Goal: Communication & Community: Answer question/provide support

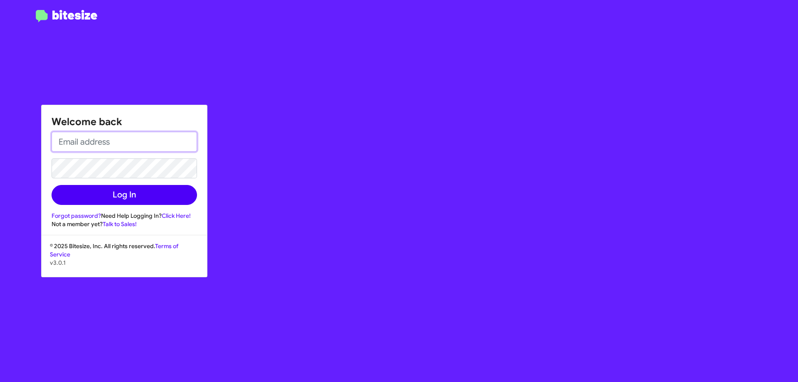
type input "[EMAIL_ADDRESS][DOMAIN_NAME]"
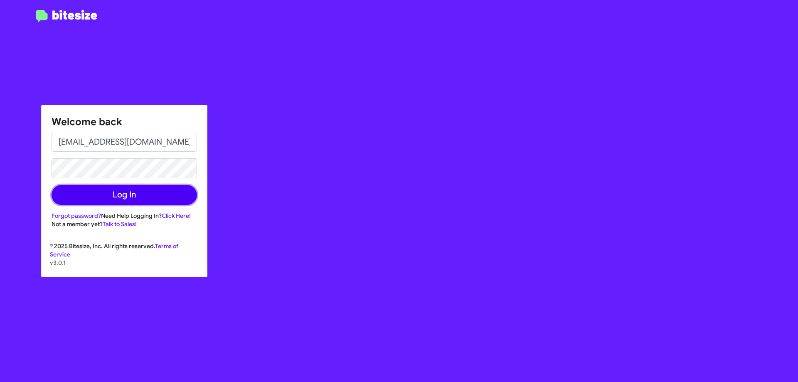
click at [122, 197] on button "Log In" at bounding box center [124, 195] width 145 height 20
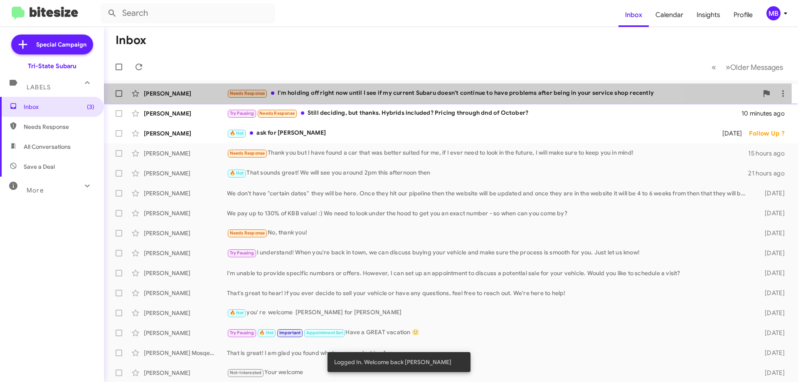
click at [210, 95] on div "[PERSON_NAME]" at bounding box center [185, 93] width 83 height 8
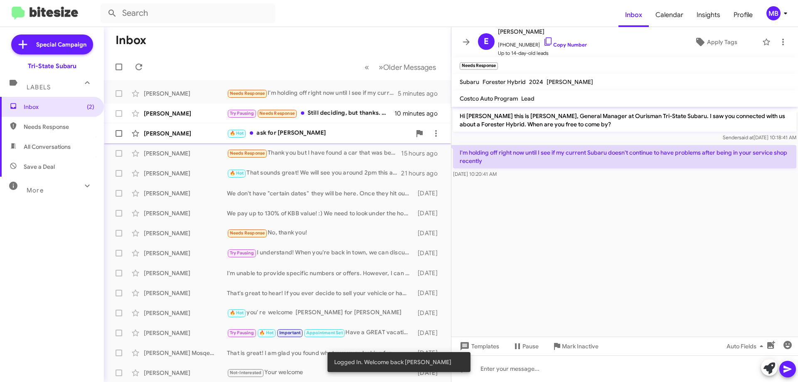
click at [345, 130] on div "🔥 Hot ask for [PERSON_NAME]" at bounding box center [319, 133] width 184 height 10
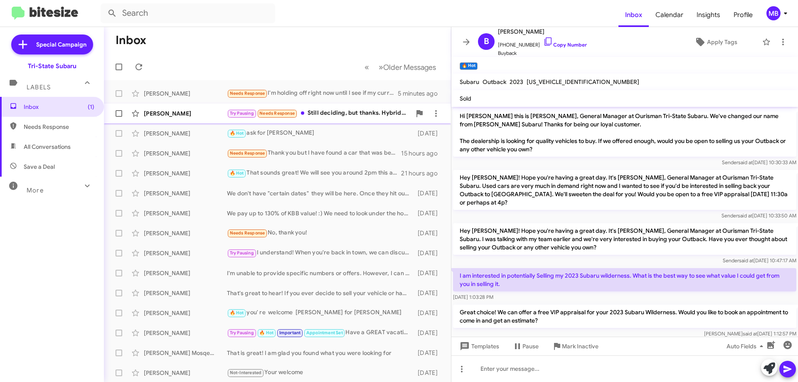
click at [342, 117] on div "Try Pausing Needs Response Still deciding, but thanks. Hybrids included? Pricin…" at bounding box center [319, 113] width 184 height 10
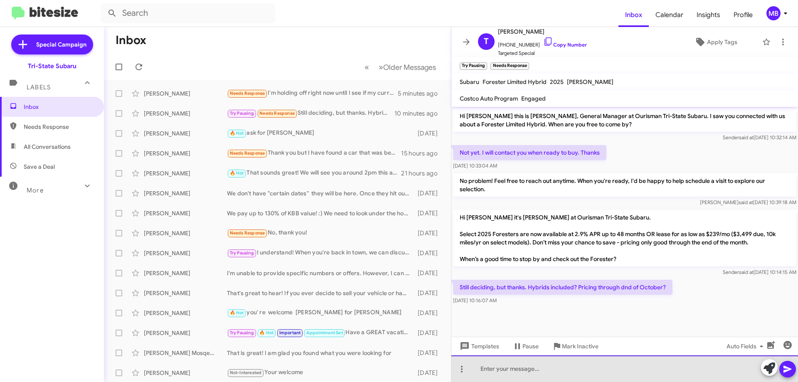
click at [679, 375] on div at bounding box center [624, 368] width 347 height 27
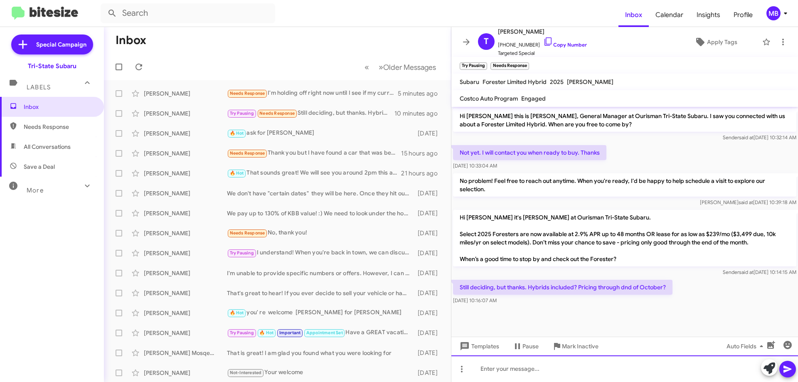
click at [584, 376] on div at bounding box center [624, 368] width 347 height 27
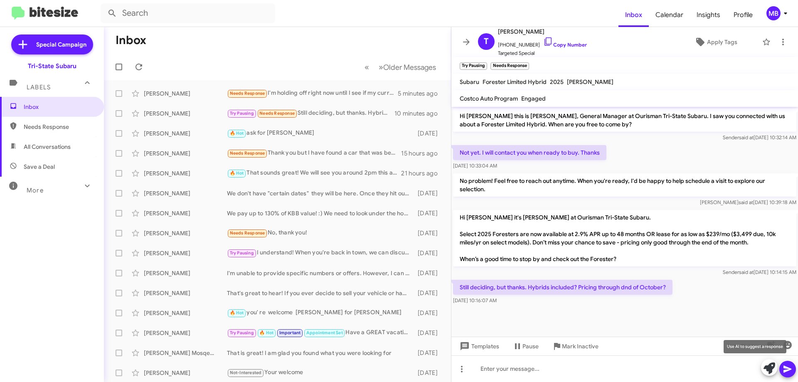
click at [766, 369] on icon at bounding box center [769, 368] width 12 height 12
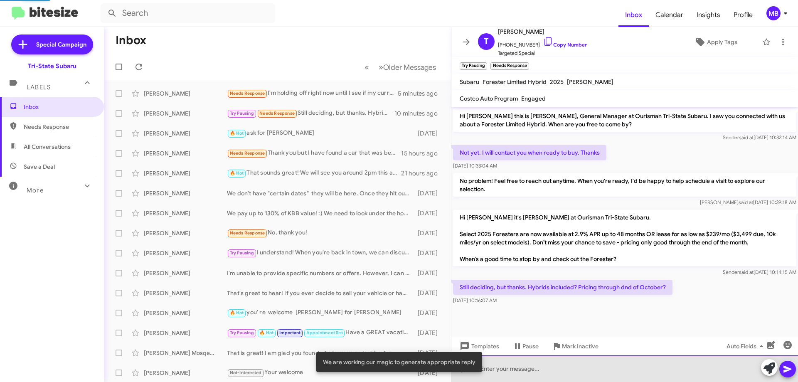
click at [725, 368] on div at bounding box center [624, 368] width 347 height 27
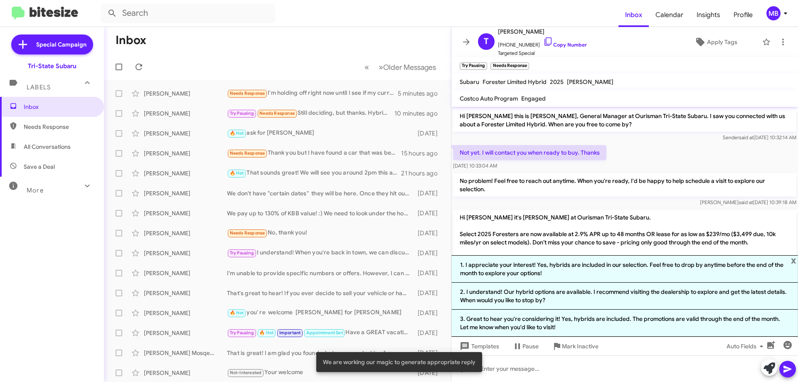
drag, startPoint x: 631, startPoint y: 325, endPoint x: 610, endPoint y: 244, distance: 83.3
click at [630, 324] on li "3. Great to hear you're considering it! Yes, hybrids are included. The promotio…" at bounding box center [624, 323] width 347 height 27
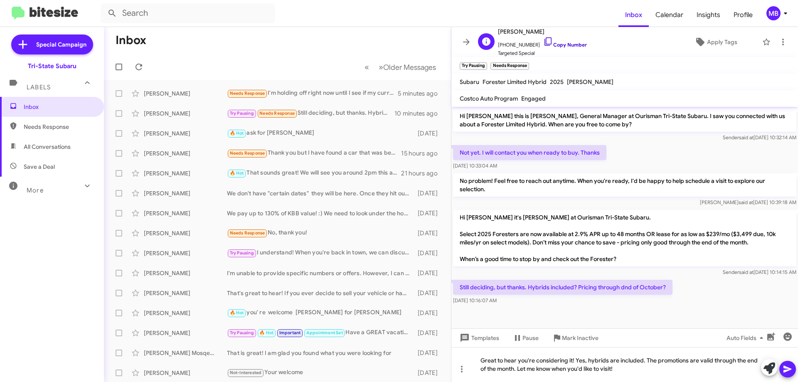
click at [564, 44] on link "Copy Number" at bounding box center [565, 45] width 44 height 6
click at [786, 370] on icon at bounding box center [787, 369] width 8 height 7
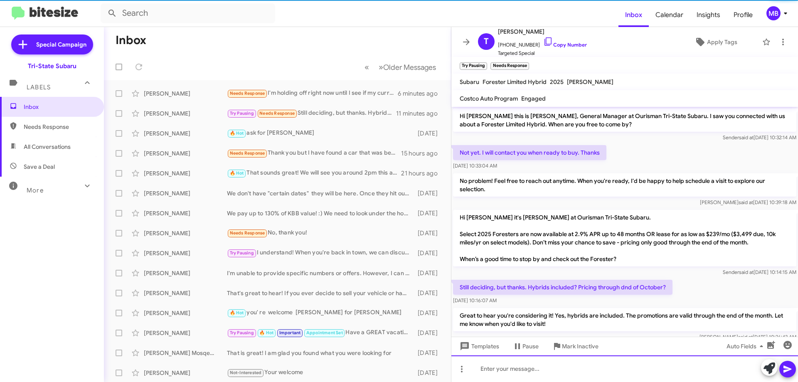
scroll to position [19, 0]
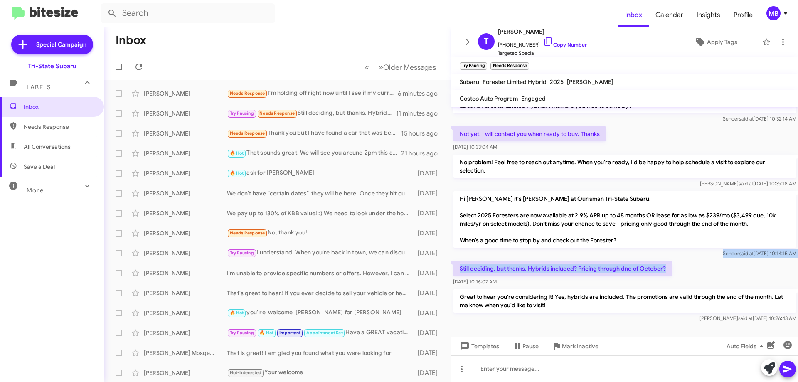
drag, startPoint x: 670, startPoint y: 271, endPoint x: 460, endPoint y: 258, distance: 211.1
click at [460, 258] on div "Hi [PERSON_NAME] this is [PERSON_NAME], General Manager at Ourisman Tri-State S…" at bounding box center [624, 206] width 347 height 236
copy div "Sender said at [DATE] 10:14:15 AM Still deciding, but thanks. Hybrids included?…"
click at [75, 121] on span "Needs Response" at bounding box center [52, 127] width 104 height 20
type input "in:needs-response"
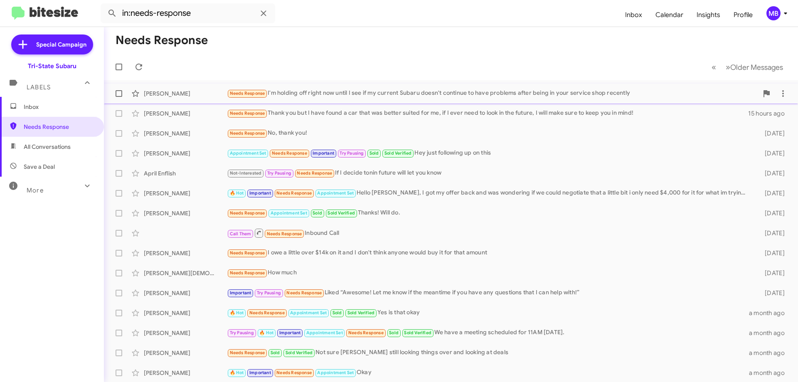
click at [174, 98] on div "[PERSON_NAME] Needs Response I'm holding off right now until I see if my curren…" at bounding box center [451, 93] width 681 height 17
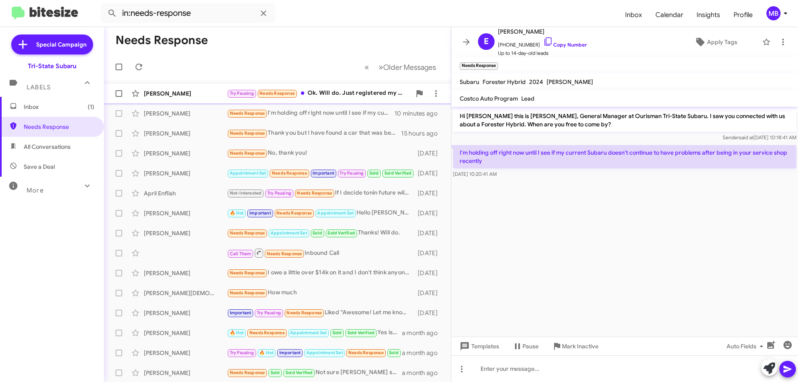
click at [369, 94] on div "Try Pausing Needs Response Ok. Will do. Just registered my Outback from [GEOGRA…" at bounding box center [319, 94] width 184 height 10
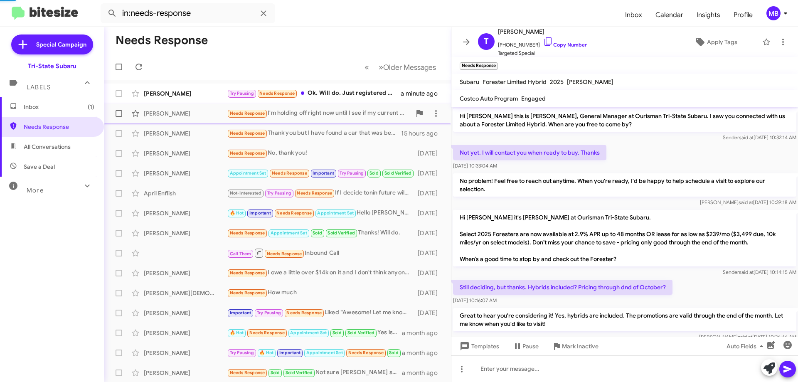
scroll to position [57, 0]
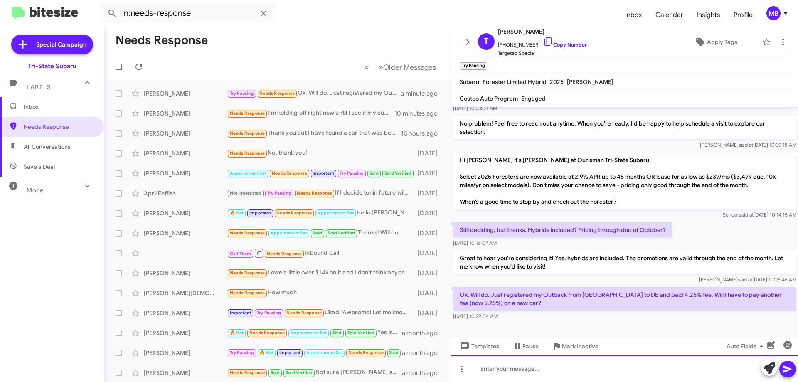
click at [497, 370] on div at bounding box center [624, 368] width 347 height 27
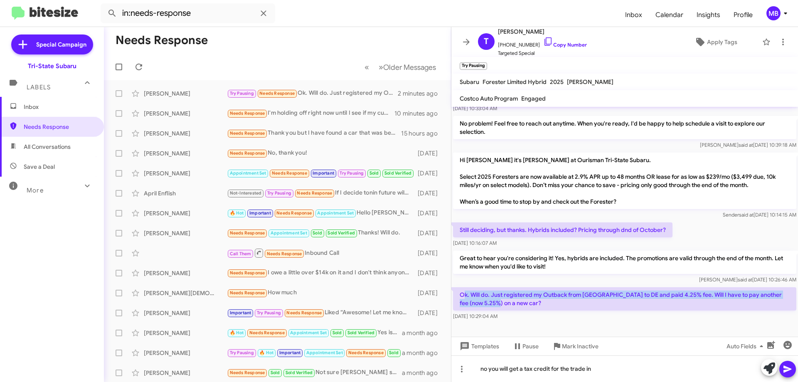
drag, startPoint x: 497, startPoint y: 305, endPoint x: 462, endPoint y: 288, distance: 38.9
click at [462, 288] on p "Ok. Will do. Just registered my Outback from [GEOGRAPHIC_DATA] to DE and paid 4…" at bounding box center [624, 298] width 343 height 23
click at [502, 303] on p "Ok. Will do. Just registered my Outback from [GEOGRAPHIC_DATA] to DE and paid 4…" at bounding box center [624, 298] width 343 height 23
drag, startPoint x: 497, startPoint y: 305, endPoint x: 453, endPoint y: 292, distance: 46.0
click at [453, 292] on p "Ok. Will do. Just registered my Outback from [GEOGRAPHIC_DATA] to DE and paid 4…" at bounding box center [624, 298] width 343 height 23
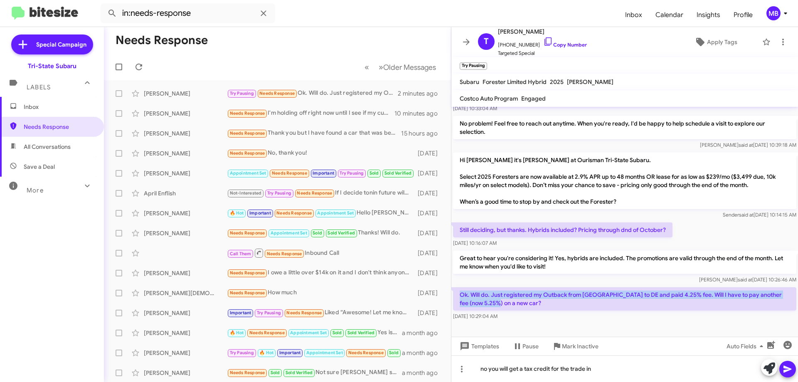
drag, startPoint x: 465, startPoint y: 294, endPoint x: 470, endPoint y: 297, distance: 6.0
copy p "Ok. Will do. Just registered my Outback from [GEOGRAPHIC_DATA] to DE and paid 4…"
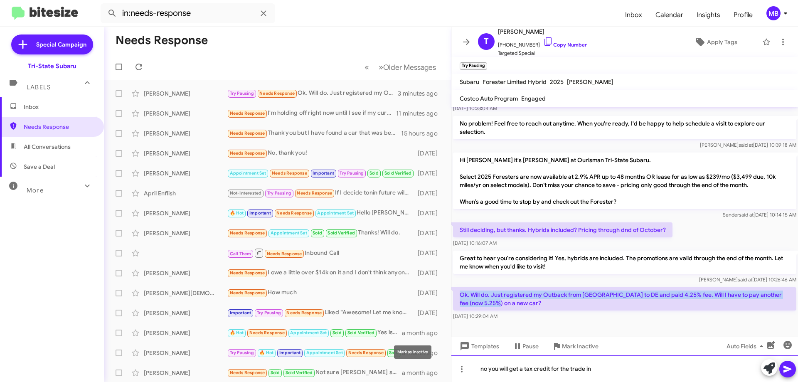
drag, startPoint x: 619, startPoint y: 369, endPoint x: 491, endPoint y: 367, distance: 127.6
click at [412, 369] on div "Needs Response « Previous » Next Older Messages [PERSON_NAME] Try Pausing Needs…" at bounding box center [451, 204] width 694 height 355
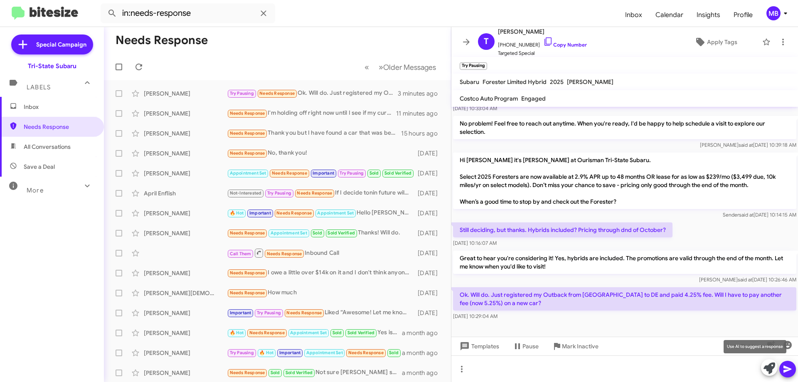
click at [773, 369] on icon at bounding box center [769, 368] width 12 height 12
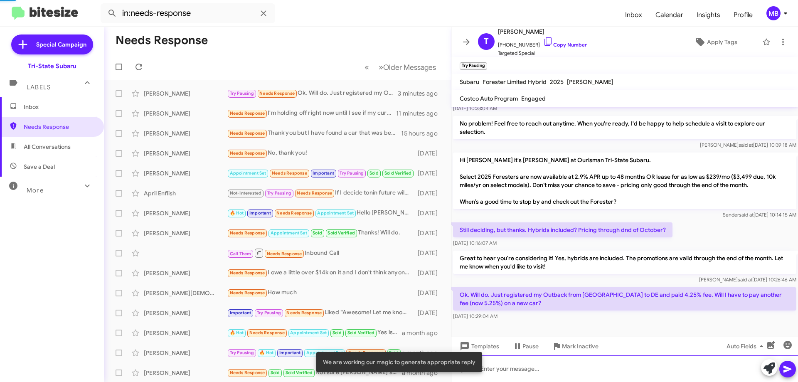
click at [711, 376] on div at bounding box center [624, 368] width 347 height 27
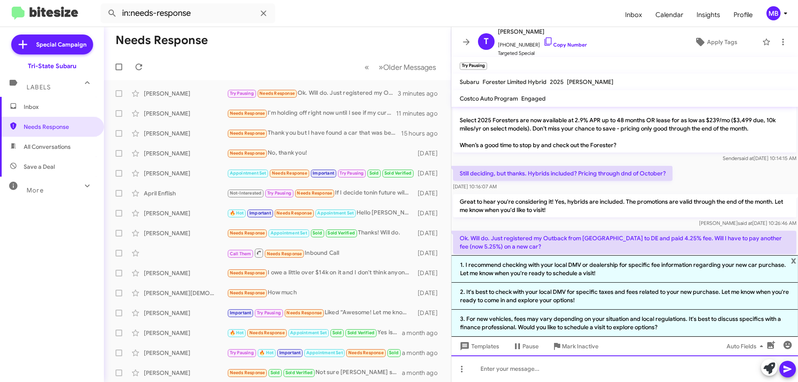
scroll to position [139, 0]
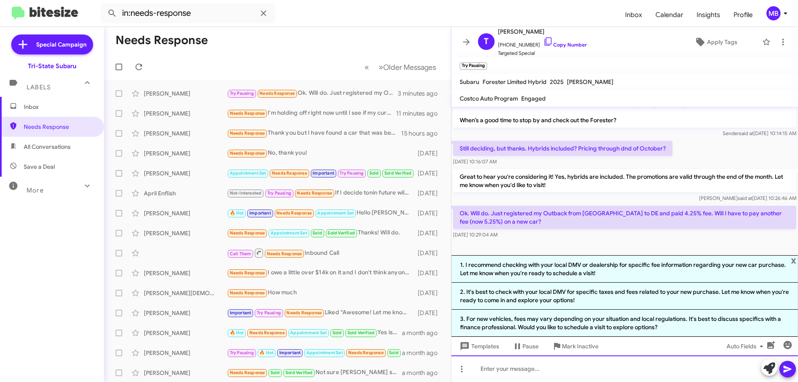
click at [643, 365] on div at bounding box center [624, 368] width 347 height 27
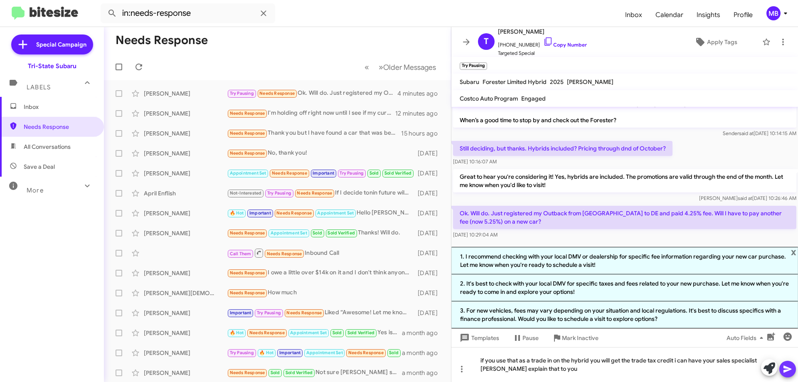
click at [787, 369] on icon at bounding box center [788, 369] width 10 height 10
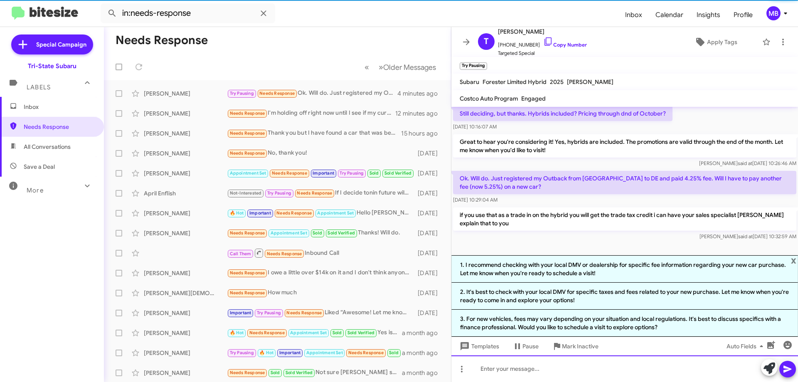
scroll to position [177, 0]
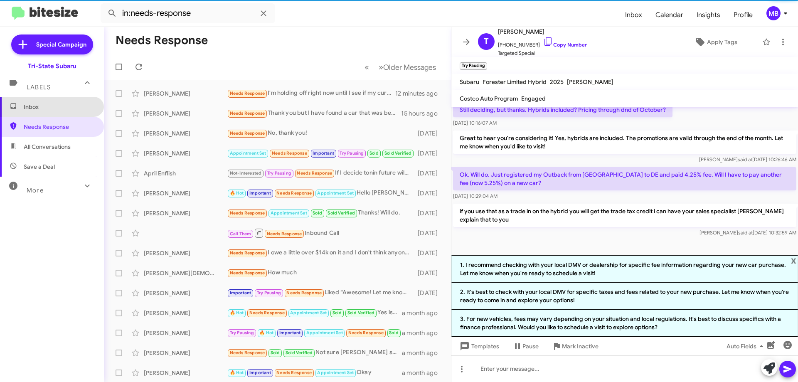
click at [54, 107] on span "Inbox" at bounding box center [59, 107] width 71 height 8
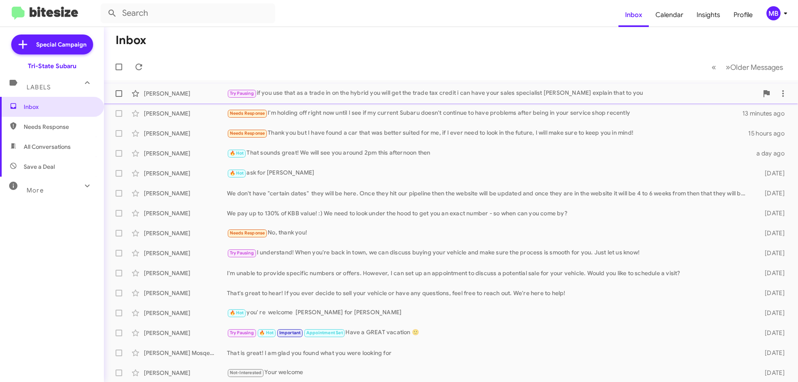
click at [178, 89] on div "[PERSON_NAME]" at bounding box center [185, 93] width 83 height 8
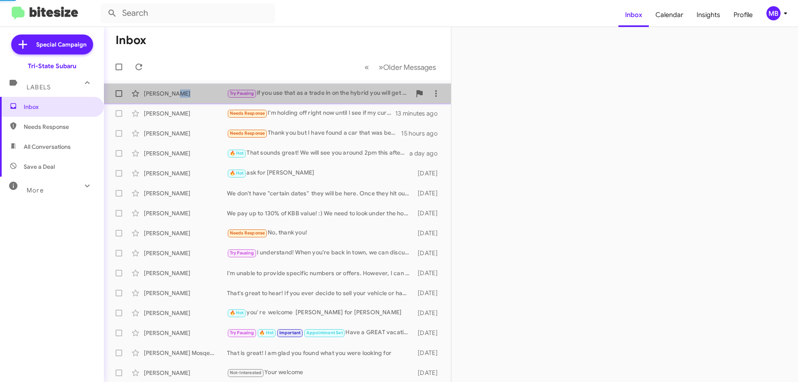
click at [178, 89] on div "[PERSON_NAME]" at bounding box center [185, 93] width 83 height 8
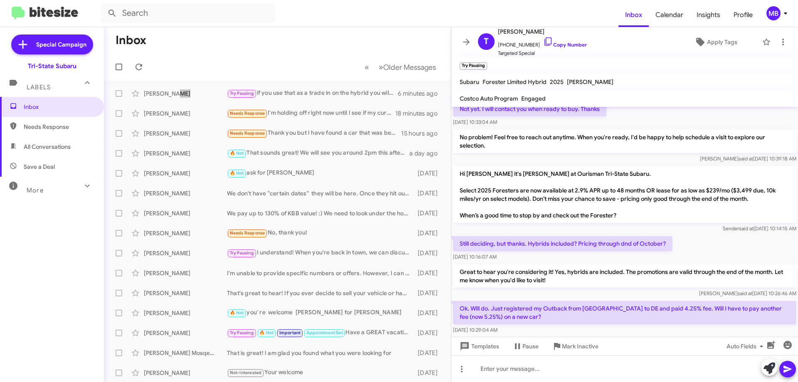
scroll to position [96, 0]
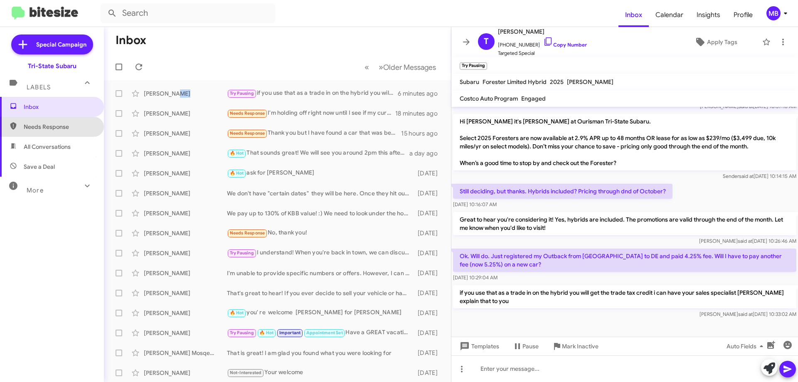
click at [69, 128] on span "Needs Response" at bounding box center [59, 127] width 71 height 8
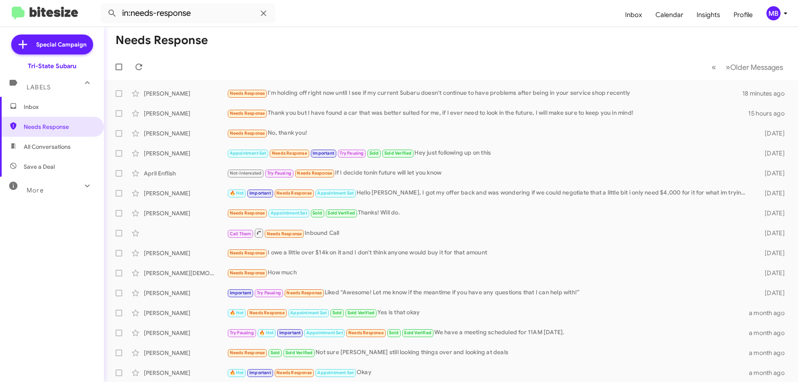
click at [57, 150] on span "All Conversations" at bounding box center [47, 147] width 47 height 8
type input "in:all-conversations"
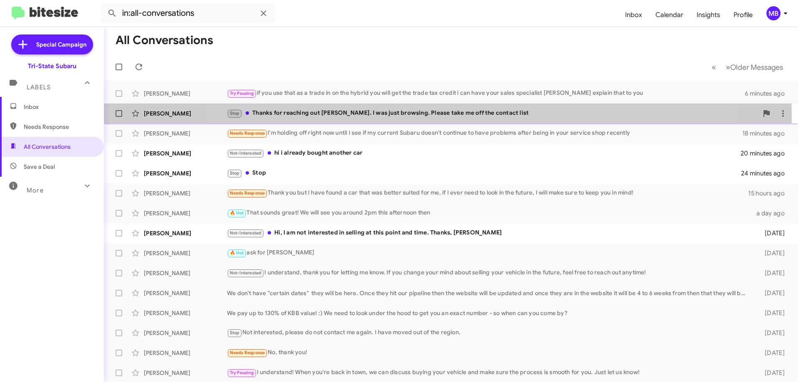
click at [447, 114] on div "Stop Thanks for reaching out [PERSON_NAME]. I was just browsing. Please take me…" at bounding box center [492, 113] width 531 height 10
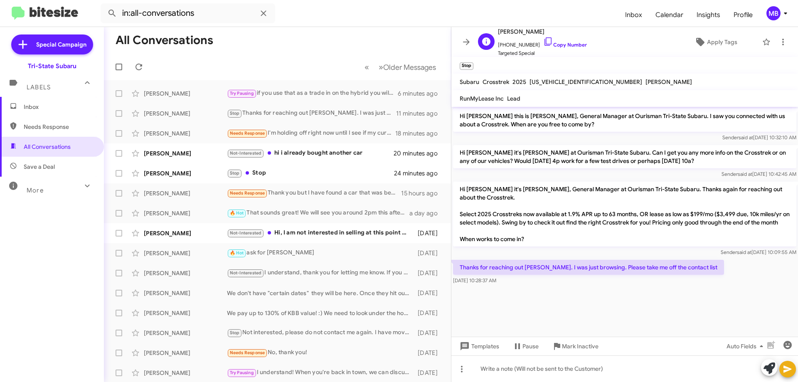
click at [569, 40] on span "[PHONE_NUMBER] Copy Number" at bounding box center [542, 43] width 89 height 12
click at [359, 153] on div "Not-Interested hi i already bought another car" at bounding box center [319, 153] width 184 height 10
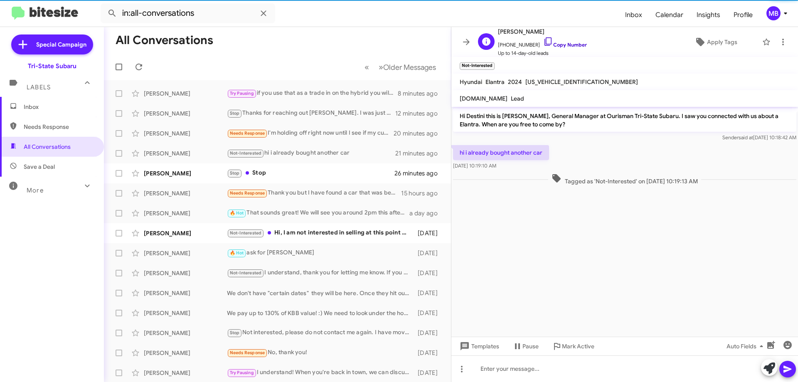
click at [565, 44] on link "Copy Number" at bounding box center [565, 45] width 44 height 6
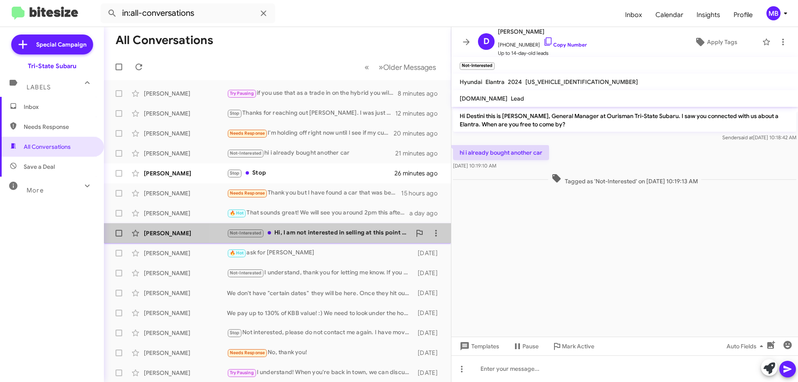
click at [350, 232] on div "Not-Interested Hi, I am not interested in selling at this point and time. Thank…" at bounding box center [319, 233] width 184 height 10
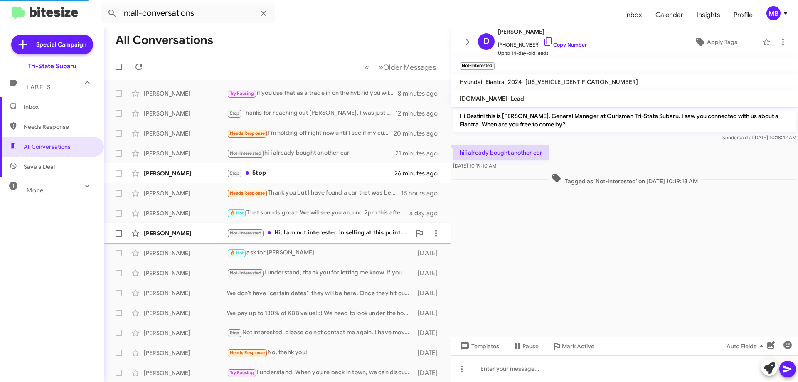
scroll to position [39, 0]
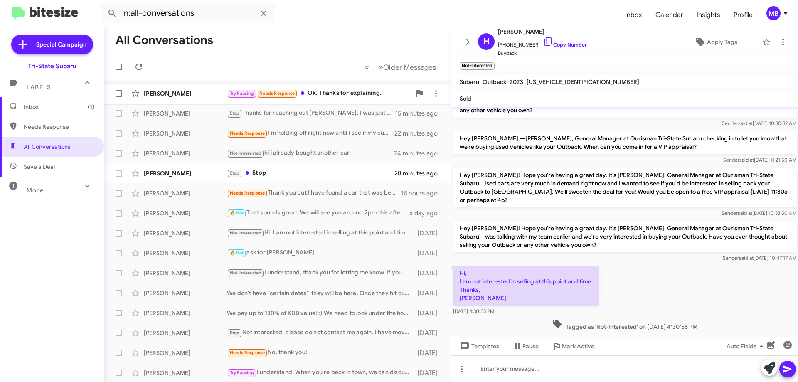
click at [345, 86] on div "[PERSON_NAME] Try Pausing Needs Response Ok. Thanks for explaining. 2 minutes a…" at bounding box center [278, 93] width 334 height 17
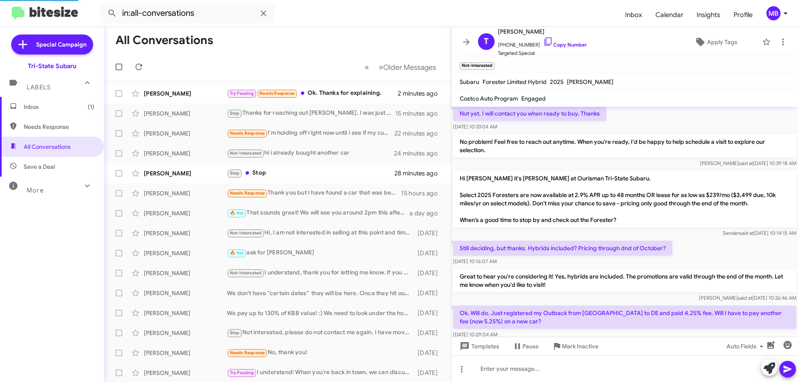
scroll to position [126, 0]
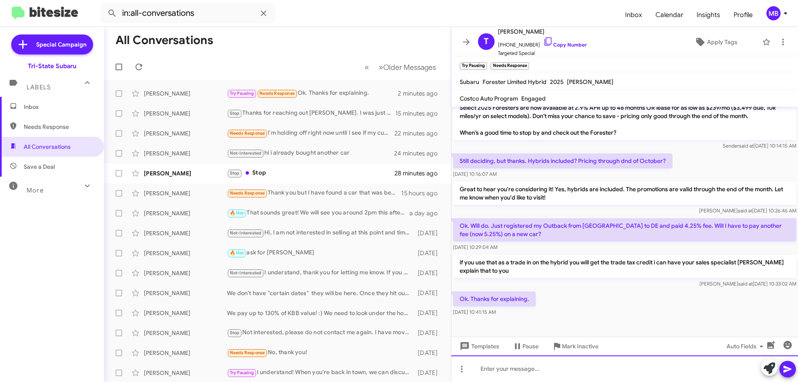
click at [480, 370] on div at bounding box center [624, 368] width 347 height 27
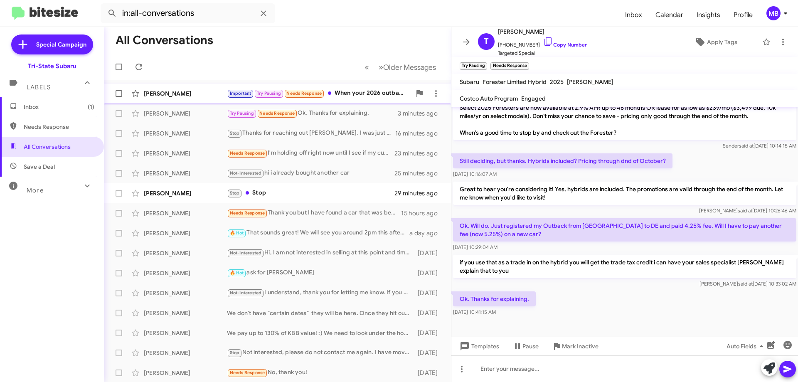
click at [365, 98] on div "Important Try Pausing Needs Response When your 2026 outback arrives for me to t…" at bounding box center [319, 94] width 184 height 10
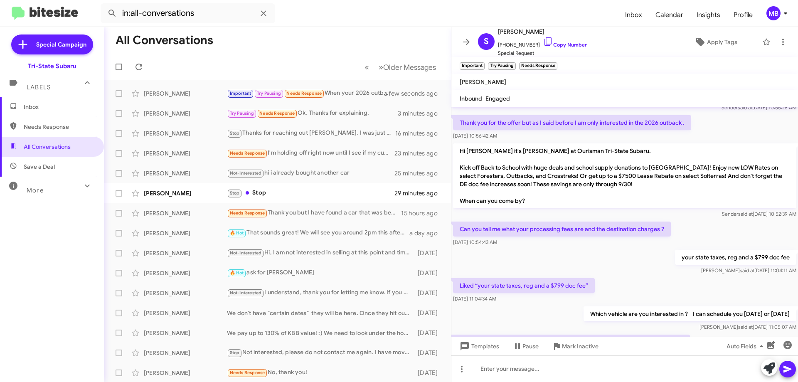
scroll to position [527, 0]
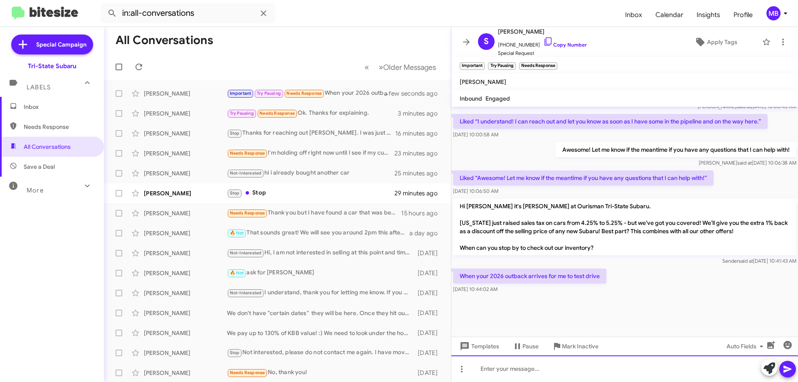
click at [591, 370] on div at bounding box center [624, 368] width 347 height 27
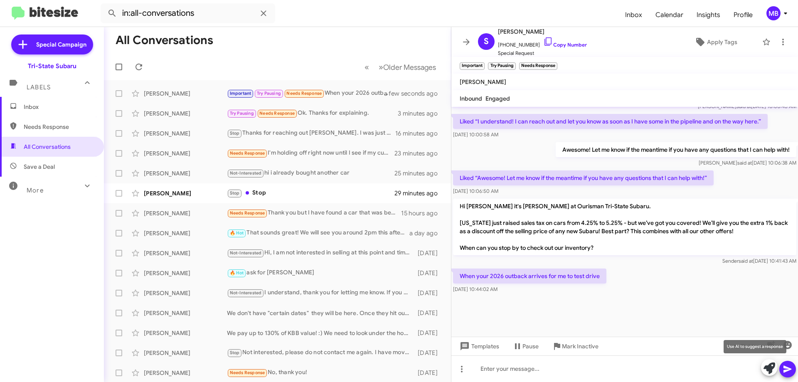
click at [769, 369] on icon at bounding box center [769, 368] width 12 height 12
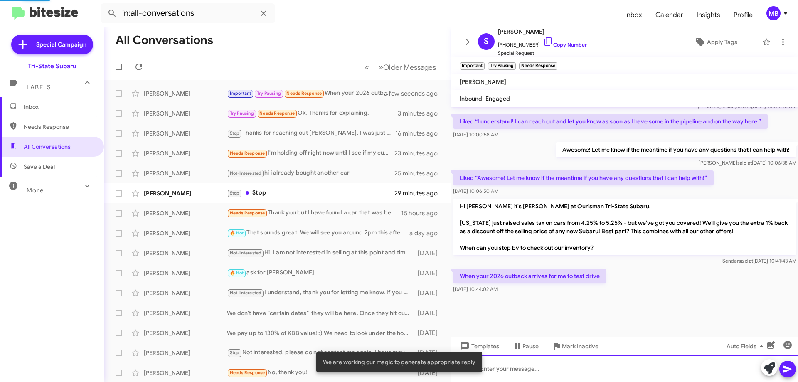
click at [699, 371] on div at bounding box center [624, 368] width 347 height 27
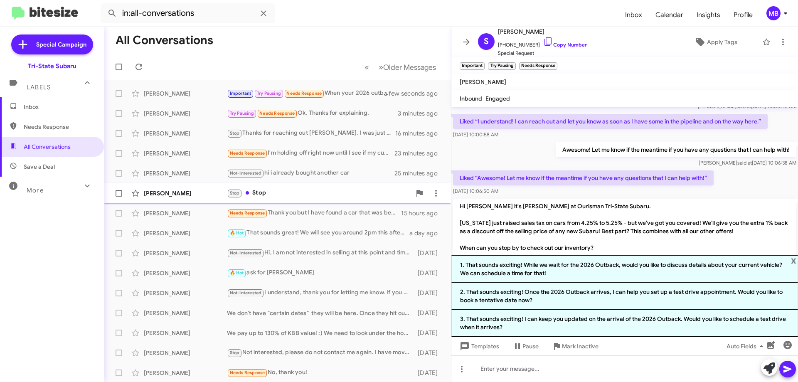
click at [296, 188] on div "[PERSON_NAME] Stop Stop 29 minutes ago" at bounding box center [278, 193] width 334 height 17
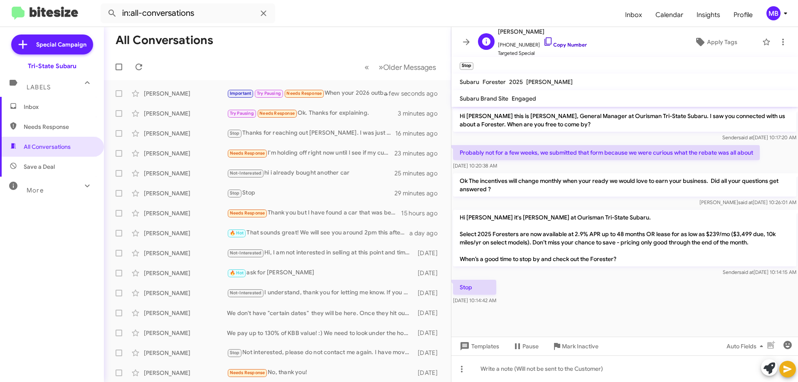
click at [562, 46] on link "Copy Number" at bounding box center [565, 45] width 44 height 6
drag, startPoint x: 518, startPoint y: 304, endPoint x: 523, endPoint y: 321, distance: 18.2
click at [452, 291] on body "in:all-conversations Inbox Calendar Insights Profile MB Special Campaign Tri-St…" at bounding box center [399, 191] width 798 height 382
drag, startPoint x: 497, startPoint y: 151, endPoint x: 467, endPoint y: 152, distance: 29.5
click at [500, 150] on p "Probably not for a few weeks, we submitted that form because we were curious wh…" at bounding box center [606, 152] width 307 height 15
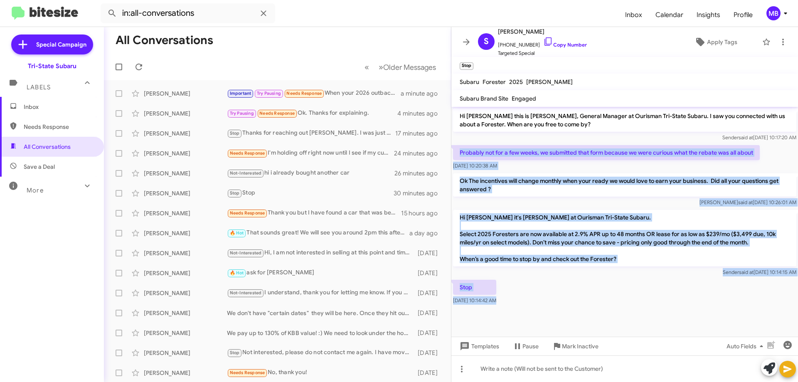
drag, startPoint x: 453, startPoint y: 150, endPoint x: 734, endPoint y: 311, distance: 323.9
click at [734, 311] on cdk-virtual-scroll-viewport "Hi [PERSON_NAME] this is [PERSON_NAME], General Manager at Ourisman Tri-State S…" at bounding box center [624, 222] width 347 height 230
copy div "Probably not for a few weeks, we submitted that form because we were curious wh…"
click at [69, 111] on span "Inbox" at bounding box center [52, 107] width 104 height 20
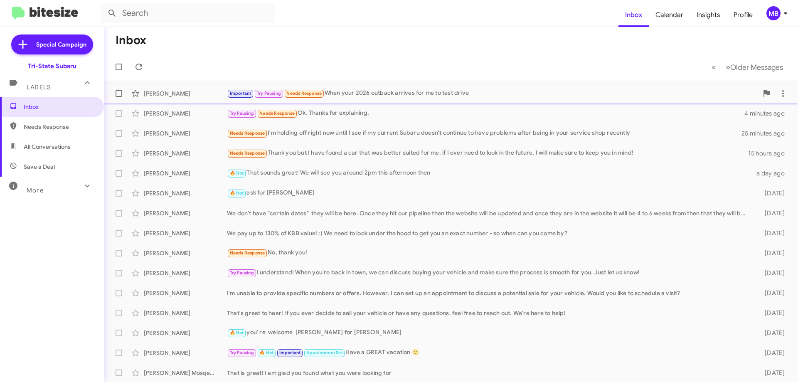
click at [161, 93] on div "[PERSON_NAME]" at bounding box center [185, 93] width 83 height 8
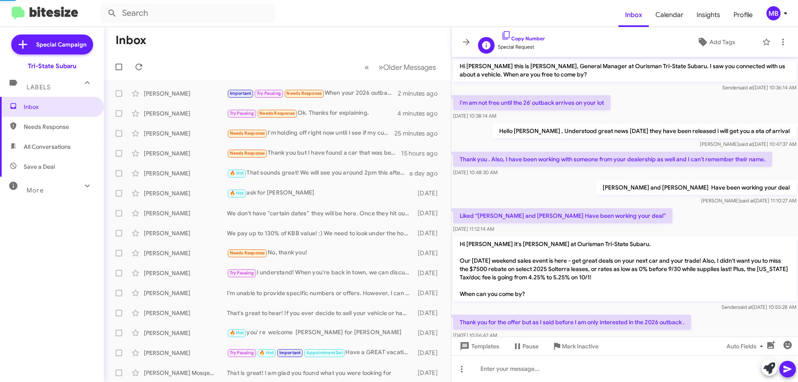
scroll to position [477, 0]
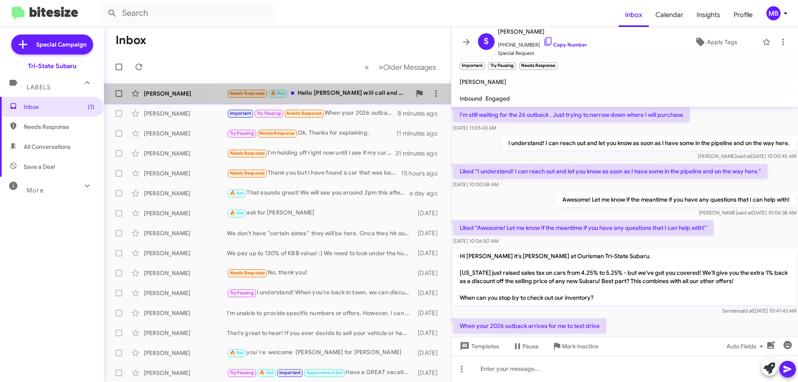
click at [345, 89] on div "Needs Response 🔥 Hot Hello [PERSON_NAME] I will call and make an appointment if…" at bounding box center [319, 94] width 184 height 10
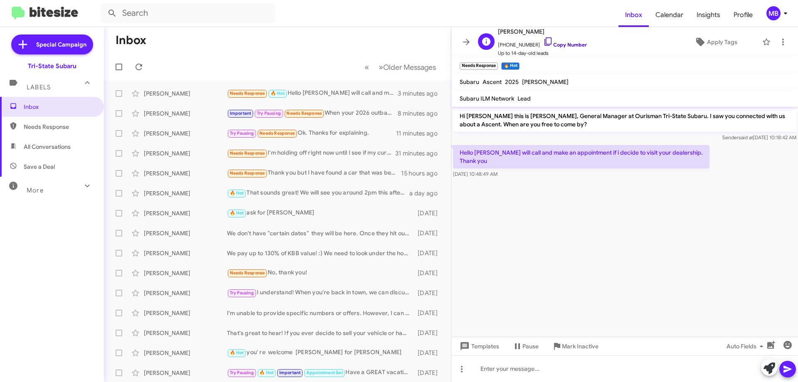
click at [563, 44] on link "Copy Number" at bounding box center [565, 45] width 44 height 6
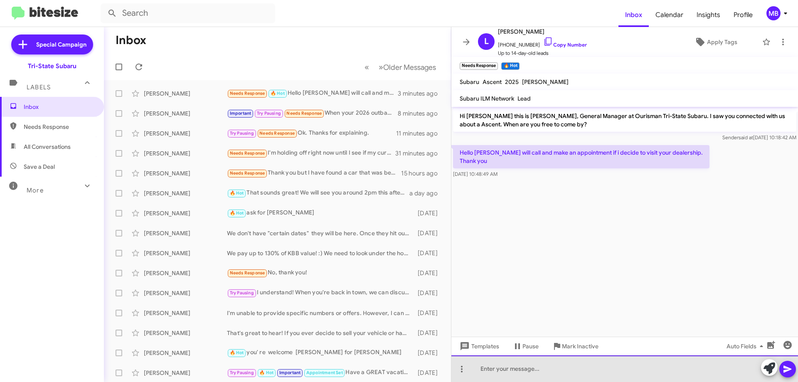
click at [605, 365] on div at bounding box center [624, 368] width 347 height 27
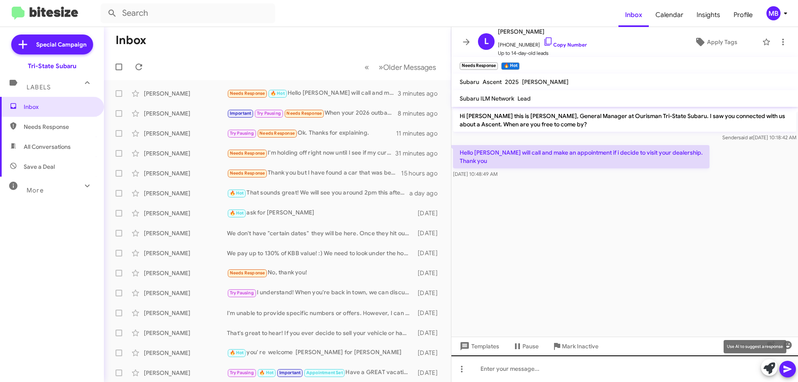
drag, startPoint x: 767, startPoint y: 367, endPoint x: 760, endPoint y: 367, distance: 7.1
click at [766, 367] on icon at bounding box center [769, 368] width 12 height 12
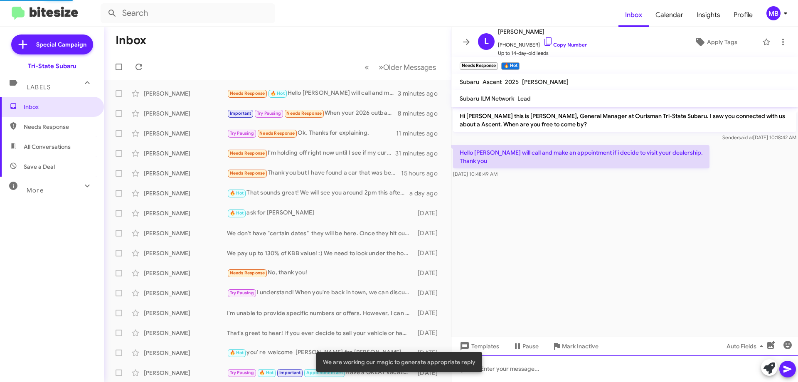
click at [708, 367] on div at bounding box center [624, 368] width 347 height 27
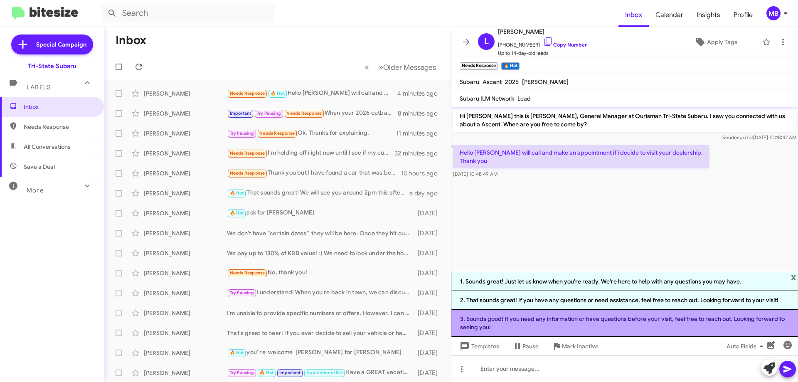
click at [632, 327] on li "3. Sounds good! If you need any information or have questions before your visit…" at bounding box center [624, 323] width 347 height 27
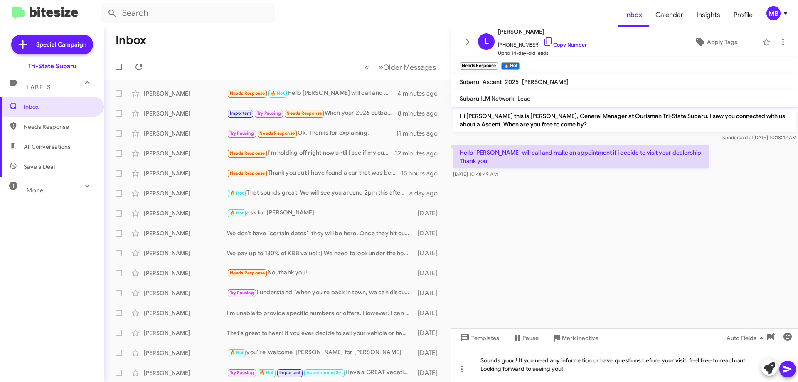
click at [784, 371] on icon at bounding box center [787, 369] width 8 height 7
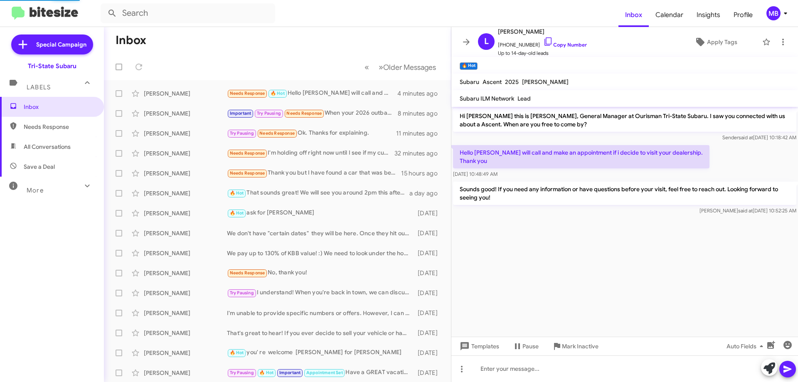
click at [58, 120] on span "Needs Response" at bounding box center [52, 127] width 104 height 20
type input "in:needs-response"
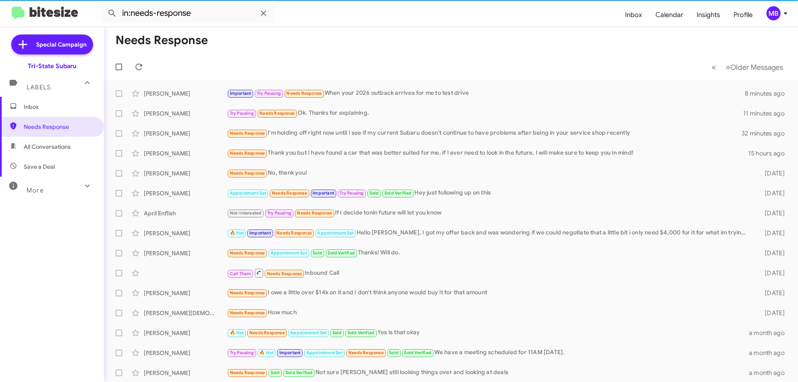
click at [57, 99] on span "Inbox" at bounding box center [52, 107] width 104 height 20
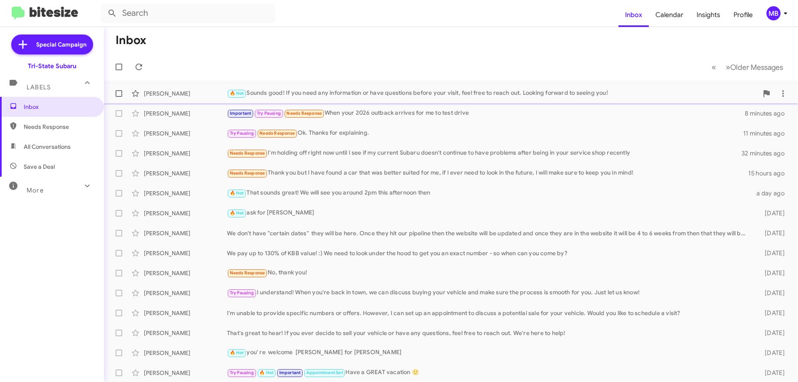
click at [204, 99] on div "[PERSON_NAME] 🔥 Hot Sounds good! If you need any information or have questions …" at bounding box center [451, 93] width 681 height 17
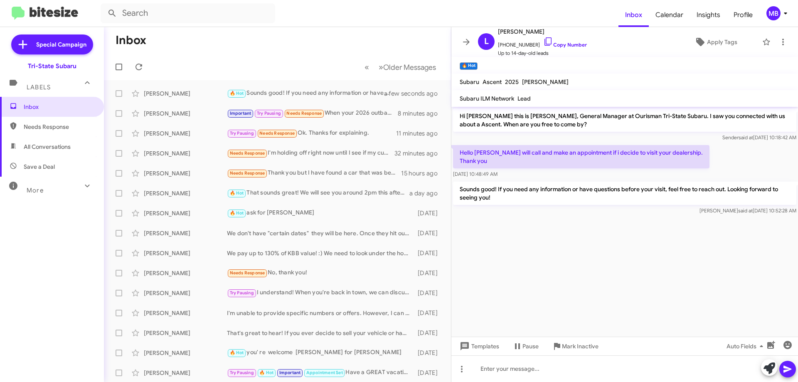
drag, startPoint x: 590, startPoint y: 171, endPoint x: 448, endPoint y: 158, distance: 142.3
click at [448, 158] on div "Inbox « Previous » Next Older Messages [PERSON_NAME] 🔥 Hot Sounds good! If you …" at bounding box center [451, 204] width 694 height 355
click at [497, 177] on span "[DATE] 10:48:49 AM" at bounding box center [475, 174] width 44 height 6
click at [516, 178] on div "[DATE] 10:48:49 AM" at bounding box center [581, 174] width 256 height 8
drag, startPoint x: 516, startPoint y: 182, endPoint x: 459, endPoint y: 150, distance: 64.9
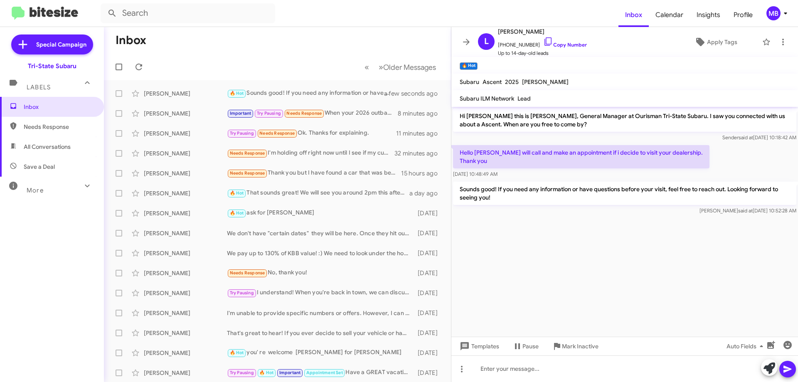
click at [459, 150] on div "Hello [PERSON_NAME] will call and make an appointment if i decide to visit your…" at bounding box center [581, 161] width 256 height 33
copy div "Hello [PERSON_NAME] will call and make an appointment if i decide to visit your…"
click at [52, 118] on span "Needs Response" at bounding box center [52, 127] width 104 height 20
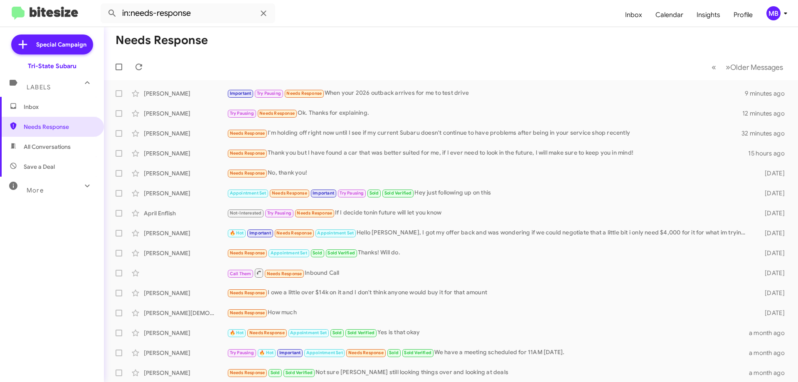
click at [82, 148] on span "All Conversations" at bounding box center [52, 147] width 104 height 20
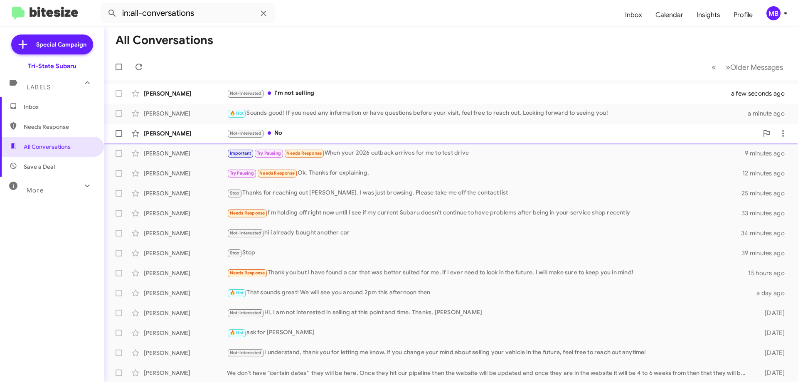
click at [199, 135] on div "[PERSON_NAME]" at bounding box center [185, 133] width 83 height 8
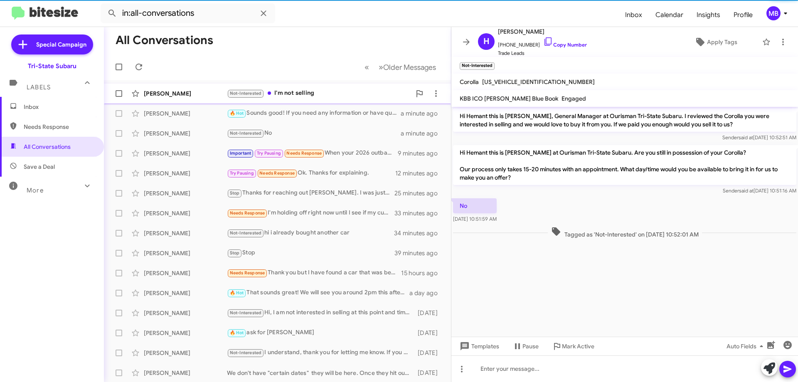
click at [222, 93] on div "[PERSON_NAME]" at bounding box center [185, 93] width 83 height 8
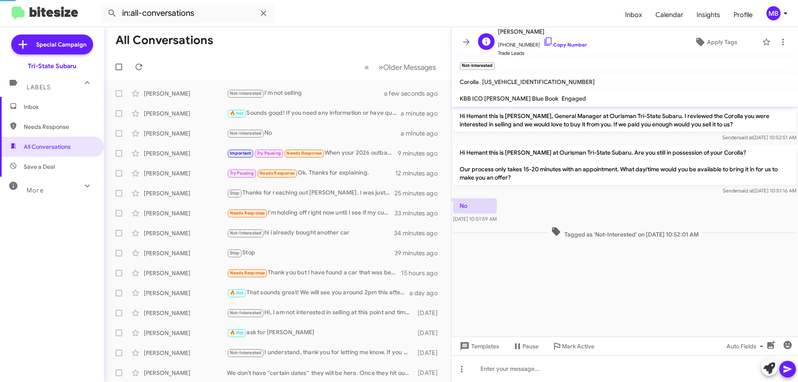
scroll to position [66, 0]
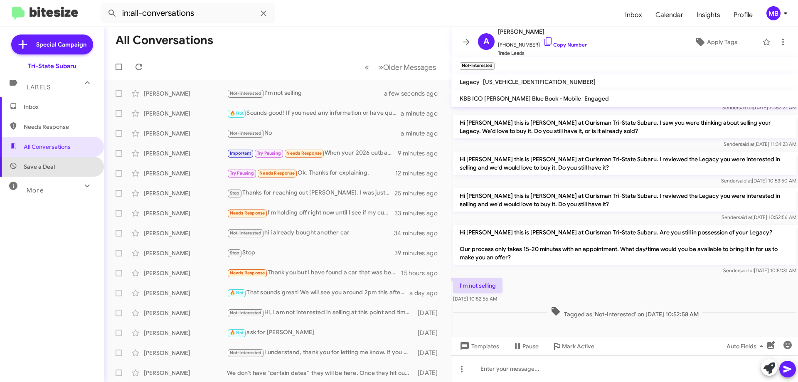
click at [58, 167] on span "Save a Deal" at bounding box center [52, 167] width 104 height 20
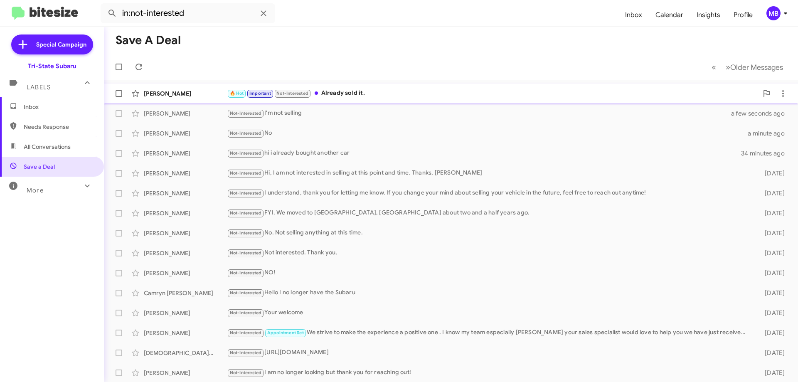
click at [346, 97] on div "🔥 Hot Important Not-Interested Already sold it." at bounding box center [492, 94] width 531 height 10
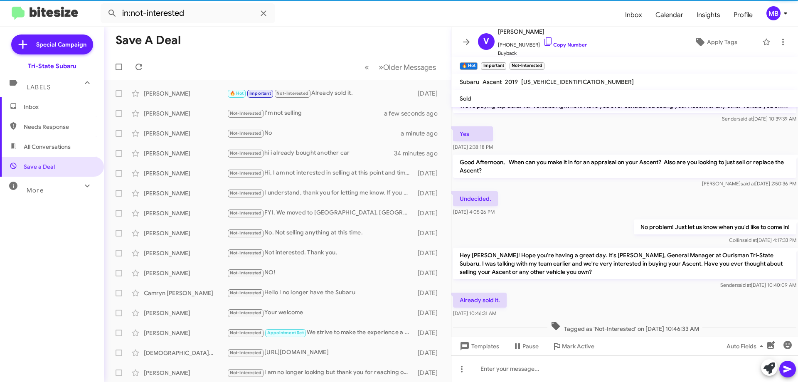
scroll to position [97, 0]
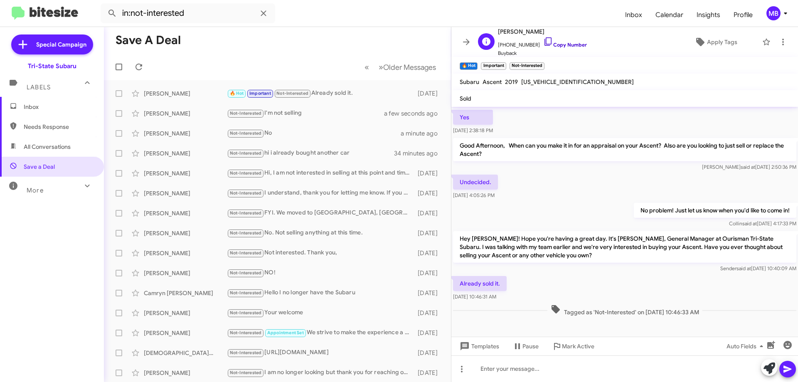
click at [576, 44] on link "Copy Number" at bounding box center [565, 45] width 44 height 6
click at [81, 125] on span "Needs Response" at bounding box center [59, 127] width 71 height 8
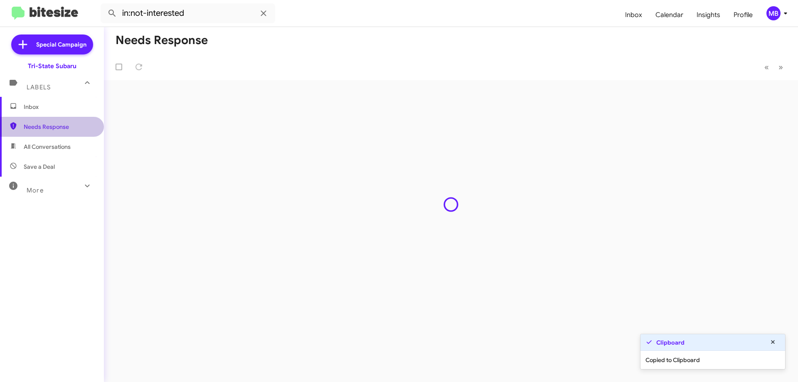
type input "in:needs-response"
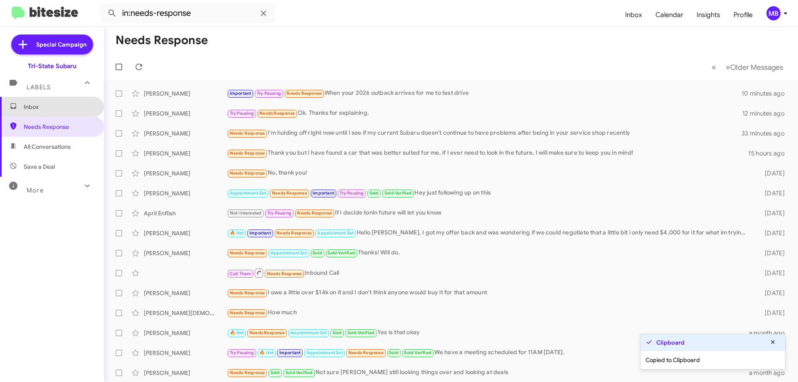
click at [61, 103] on span "Inbox" at bounding box center [59, 107] width 71 height 8
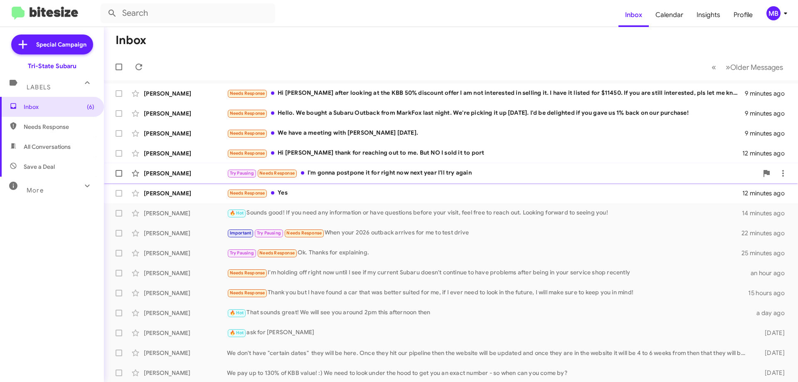
click at [353, 177] on div "Try Pausing Needs Response I'm gonna postpone it for right now next year I'll t…" at bounding box center [492, 173] width 531 height 10
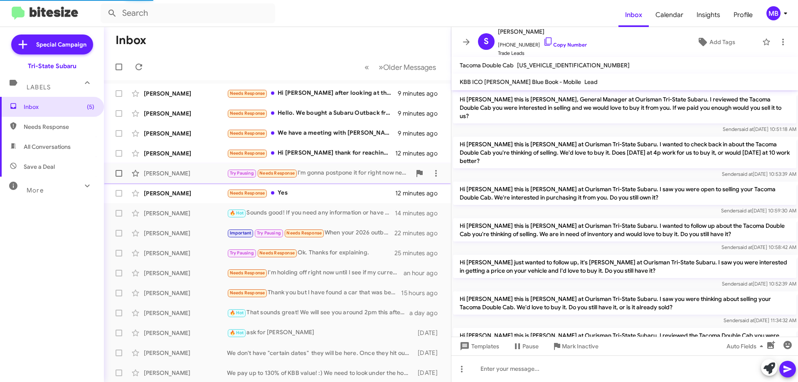
scroll to position [123, 0]
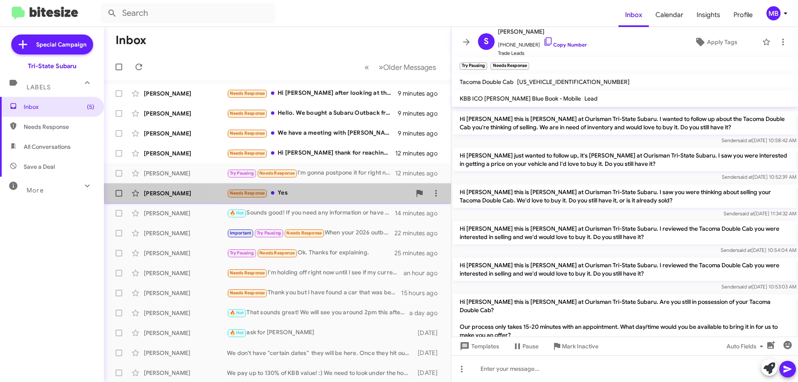
click at [347, 186] on div "[PERSON_NAME] Needs Response Yes 12 minutes ago" at bounding box center [278, 193] width 334 height 17
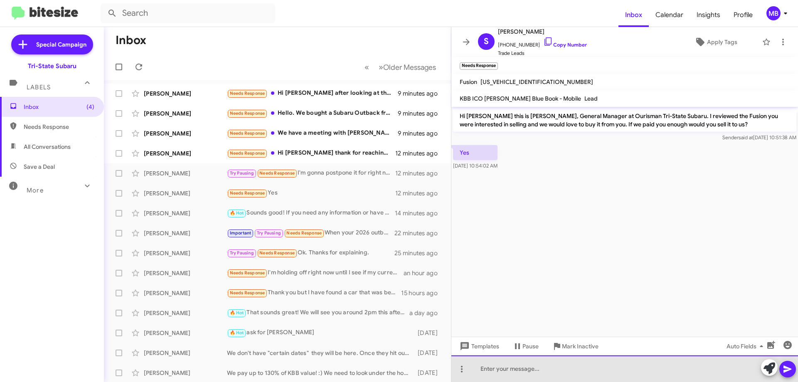
click at [691, 369] on div at bounding box center [624, 368] width 347 height 27
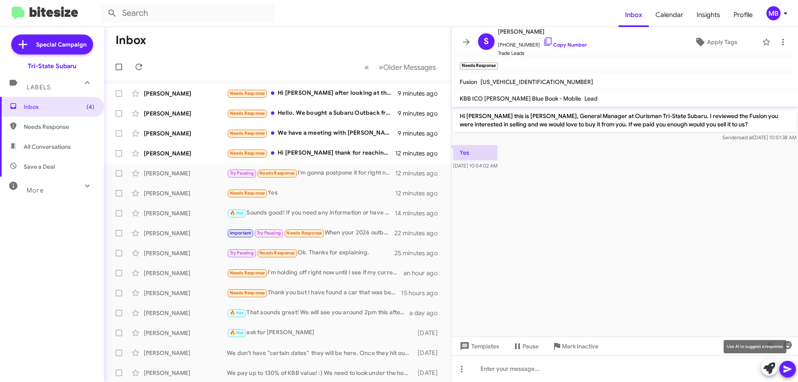
click at [766, 368] on icon at bounding box center [769, 368] width 12 height 12
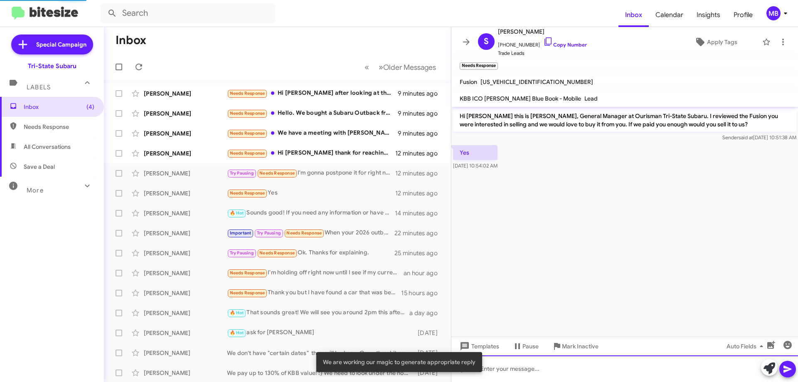
click at [726, 369] on div at bounding box center [624, 368] width 347 height 27
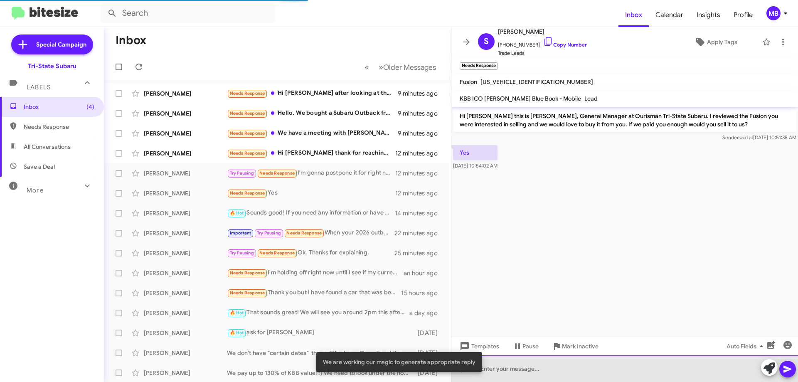
click at [719, 367] on div at bounding box center [624, 368] width 347 height 27
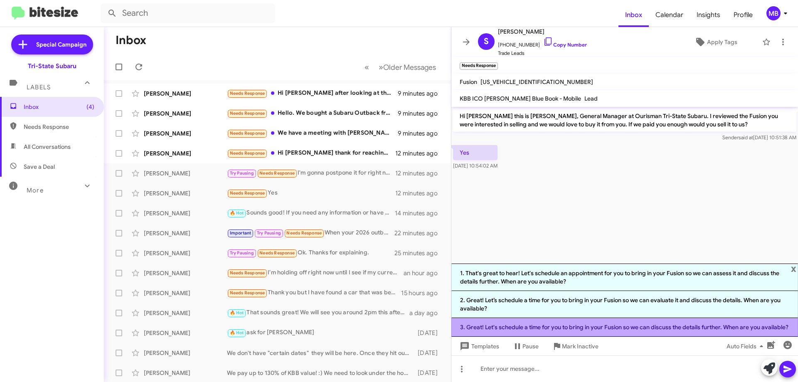
click at [695, 330] on li "3. Great! Let's schedule a time for you to bring in your Fusion so we can discu…" at bounding box center [624, 327] width 347 height 19
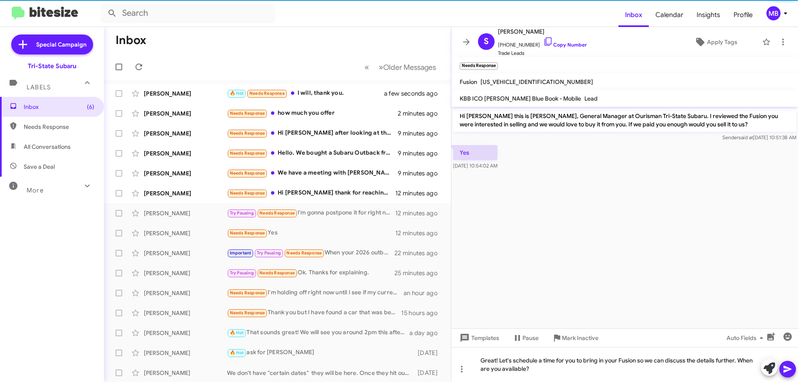
drag, startPoint x: 786, startPoint y: 370, endPoint x: 701, endPoint y: 323, distance: 96.8
click at [786, 370] on icon at bounding box center [787, 369] width 8 height 7
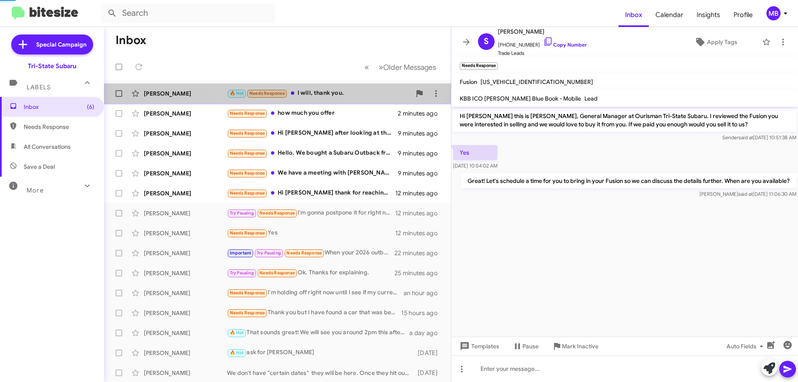
click at [318, 91] on div "🔥 Hot Needs Response I will, thank you." at bounding box center [319, 94] width 184 height 10
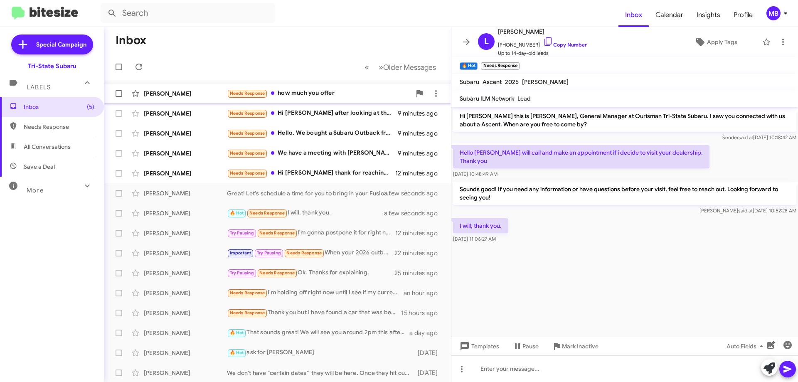
click at [353, 97] on div "Needs Response how much you offer" at bounding box center [319, 94] width 184 height 10
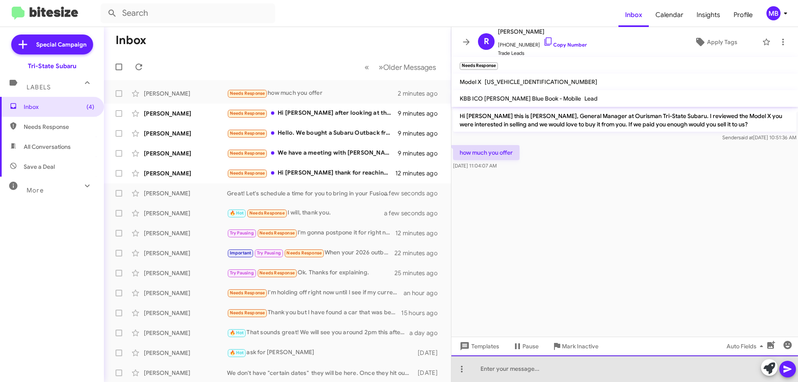
click at [557, 372] on div at bounding box center [624, 368] width 347 height 27
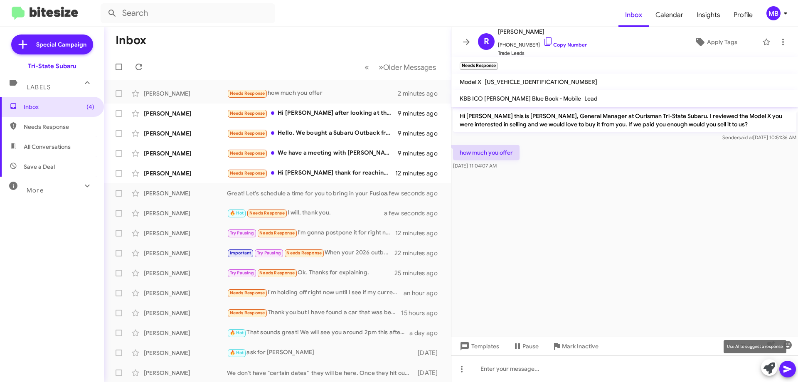
click at [768, 367] on icon at bounding box center [769, 368] width 12 height 12
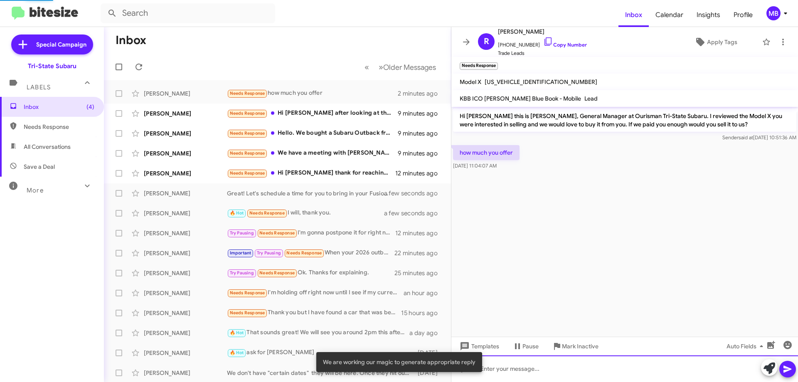
click at [714, 370] on div at bounding box center [624, 368] width 347 height 27
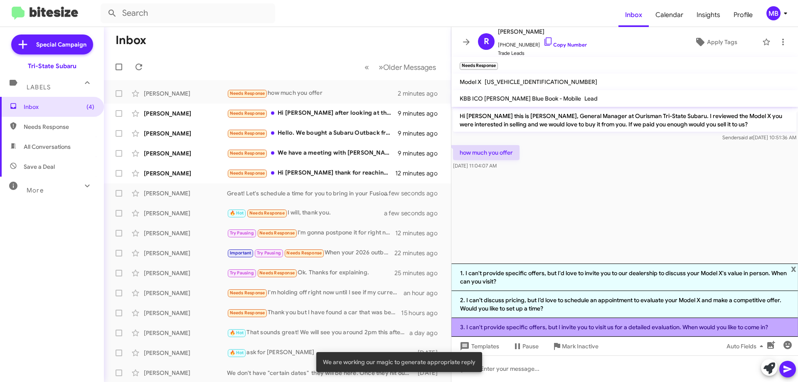
click at [679, 327] on li "3. I can't provide specific offers, but I invite you to visit us for a detailed…" at bounding box center [624, 327] width 347 height 19
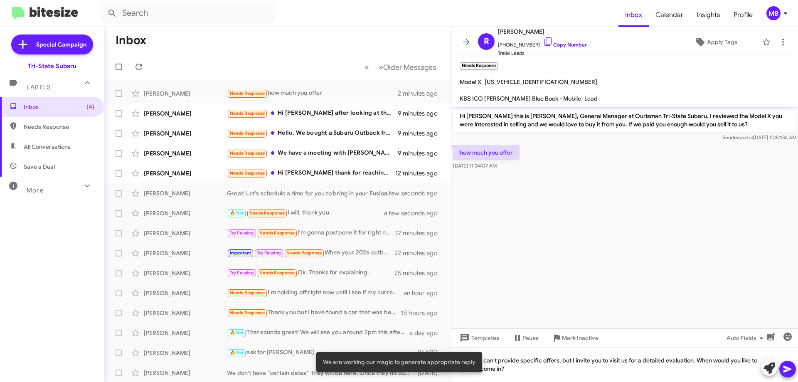
click at [791, 370] on icon at bounding box center [788, 369] width 10 height 10
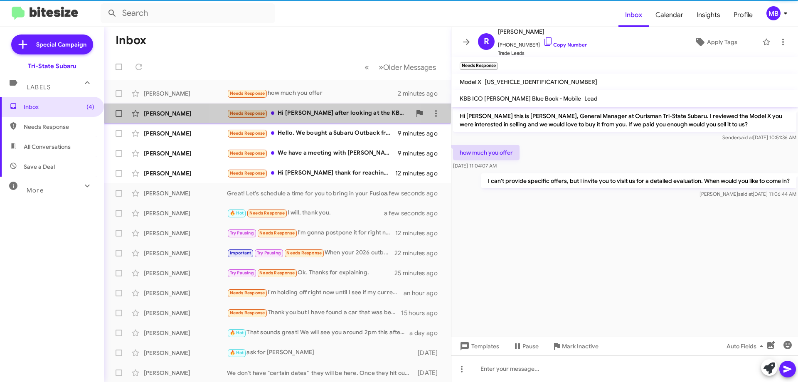
click at [288, 112] on div "Needs Response Hi [PERSON_NAME] after looking at the KBB 50% discount offer I a…" at bounding box center [319, 113] width 184 height 10
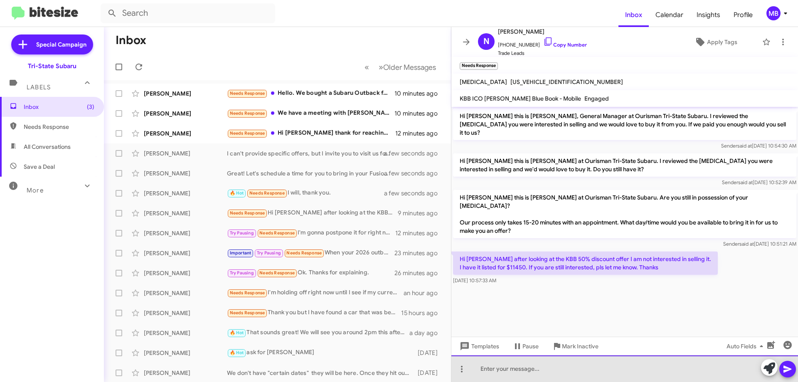
click at [653, 365] on div at bounding box center [624, 368] width 347 height 27
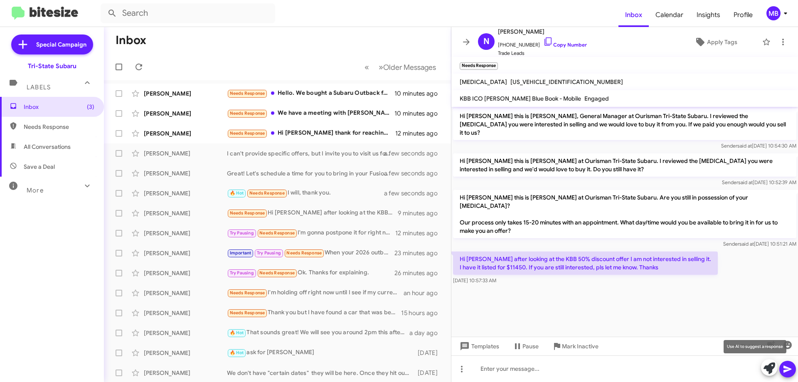
click at [763, 370] on button at bounding box center [769, 367] width 17 height 17
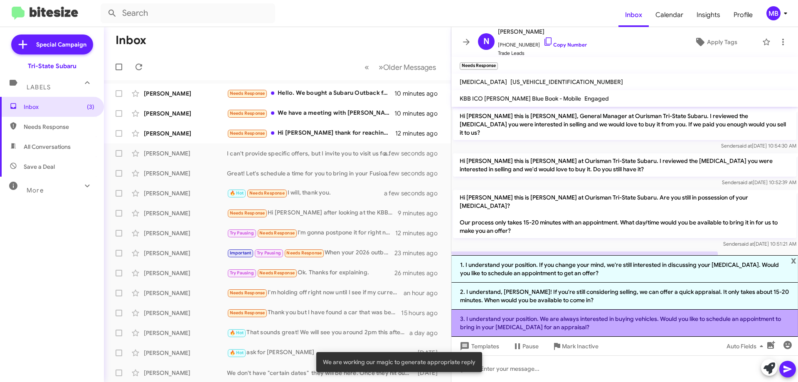
click at [657, 330] on li "3. I understand your position. We are always interested in buying vehicles. Wou…" at bounding box center [624, 323] width 347 height 27
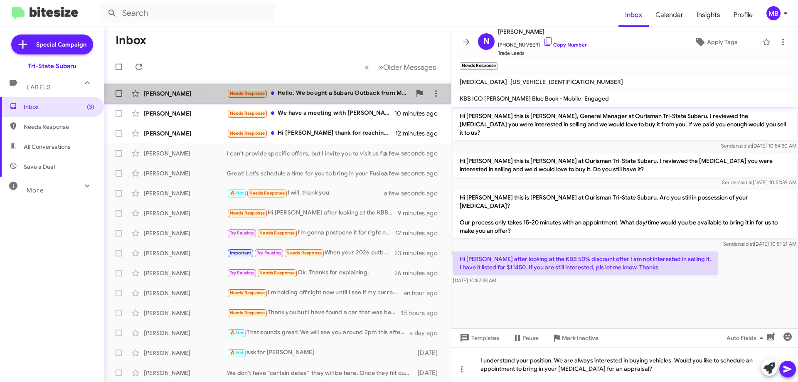
click at [361, 95] on div "Needs Response Hello. We bought a Subaru Outback from MarkFox last night. We're…" at bounding box center [319, 94] width 184 height 10
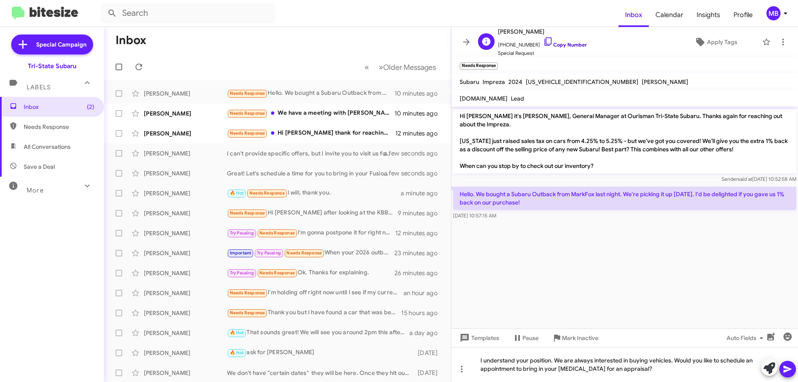
click at [561, 46] on link "Copy Number" at bounding box center [565, 45] width 44 height 6
click at [559, 47] on link "Copy Number" at bounding box center [565, 45] width 44 height 6
drag, startPoint x: 548, startPoint y: 194, endPoint x: 458, endPoint y: 179, distance: 91.4
click at [458, 187] on p "Hello. We bought a Subaru Outback from MarkFox last night. We're picking it up …" at bounding box center [624, 198] width 343 height 23
drag, startPoint x: 483, startPoint y: 184, endPoint x: 490, endPoint y: 187, distance: 7.3
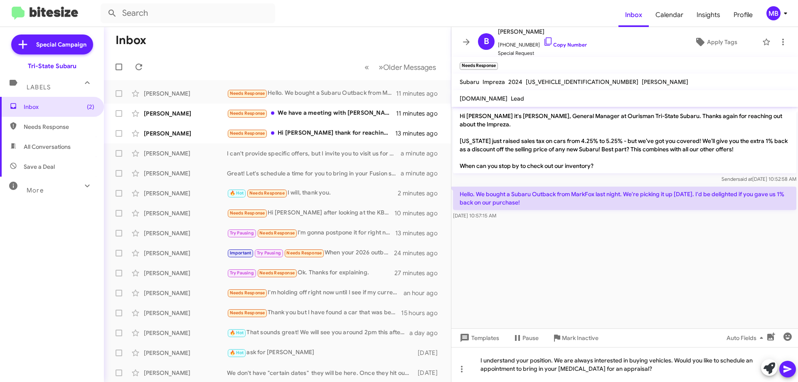
copy p "Hello. We bought a Subaru Outback from MarkFox last night. We're picking it up …"
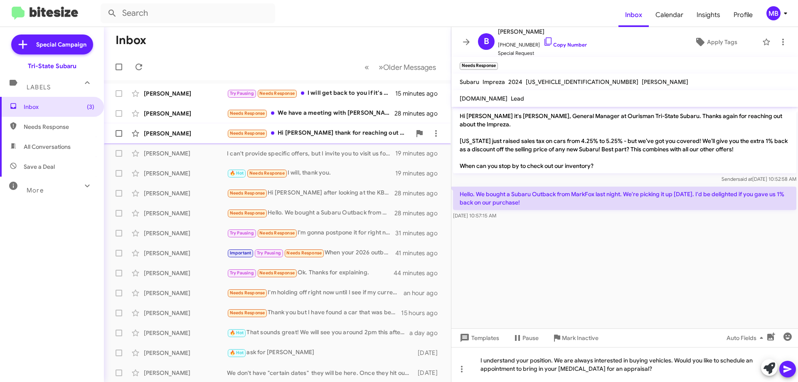
click at [175, 130] on div "[PERSON_NAME]" at bounding box center [185, 133] width 83 height 8
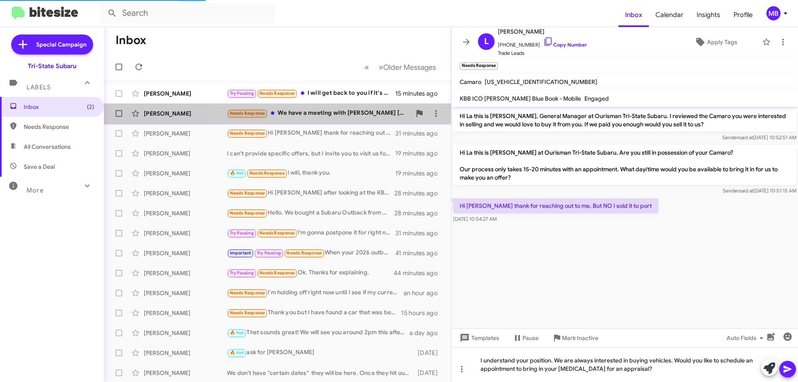
click at [332, 115] on div "Needs Response We have a meeting with [PERSON_NAME] [DATE]." at bounding box center [319, 113] width 184 height 10
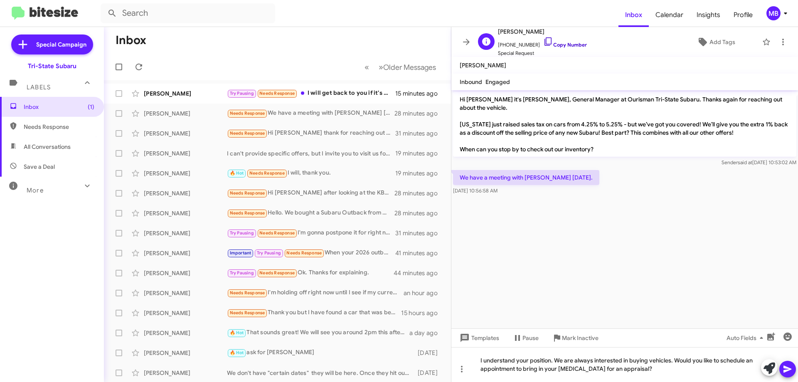
click at [571, 42] on link "Copy Number" at bounding box center [565, 45] width 44 height 6
drag, startPoint x: 558, startPoint y: 170, endPoint x: 455, endPoint y: 166, distance: 103.1
click at [455, 170] on p "We have a meeting with [PERSON_NAME] [DATE]." at bounding box center [526, 177] width 146 height 15
click at [343, 92] on div "Try Pausing Needs Response I will get back to you if it's still available, I ha…" at bounding box center [319, 94] width 184 height 10
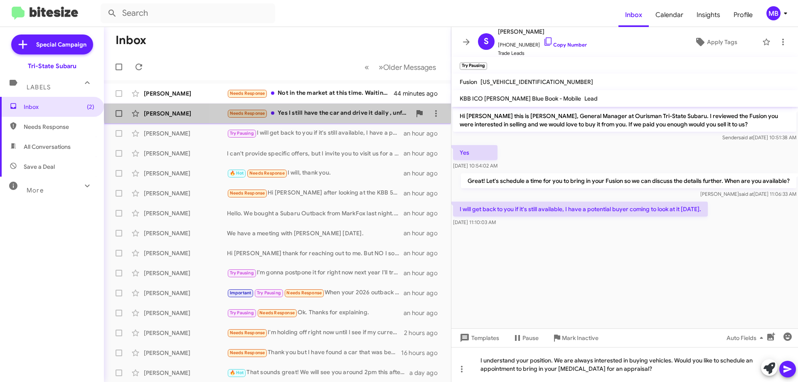
click at [339, 107] on div "[PERSON_NAME] Needs Response Yes I still have the car and drive it daily , unfo…" at bounding box center [278, 113] width 334 height 17
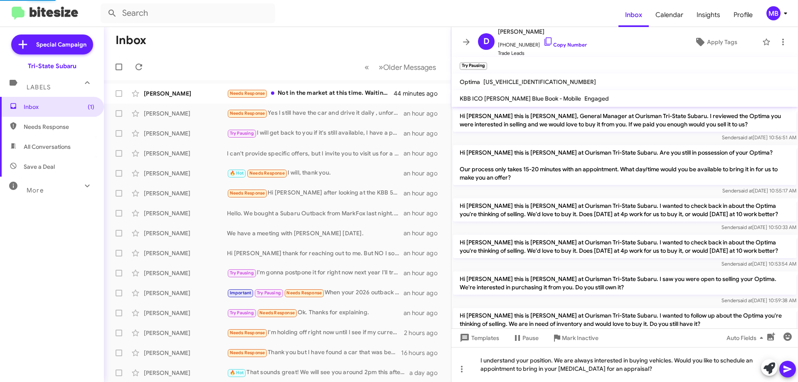
scroll to position [276, 0]
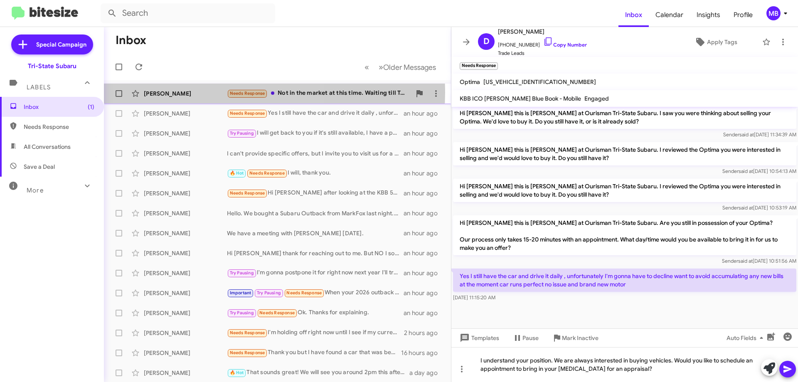
click at [226, 93] on div "[PERSON_NAME]" at bounding box center [185, 93] width 83 height 8
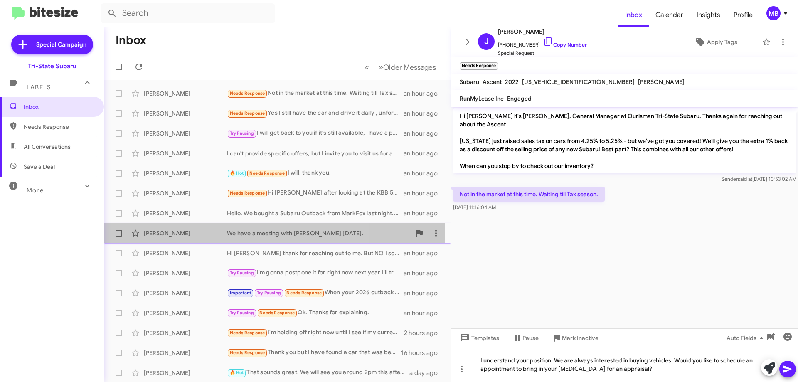
click at [196, 234] on div "[PERSON_NAME]" at bounding box center [185, 233] width 83 height 8
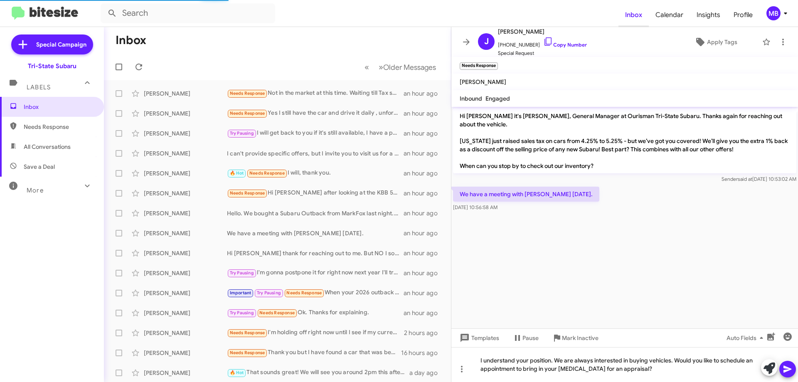
drag, startPoint x: 563, startPoint y: 42, endPoint x: 622, endPoint y: 25, distance: 61.5
click at [564, 42] on link "Copy Number" at bounding box center [565, 45] width 44 height 6
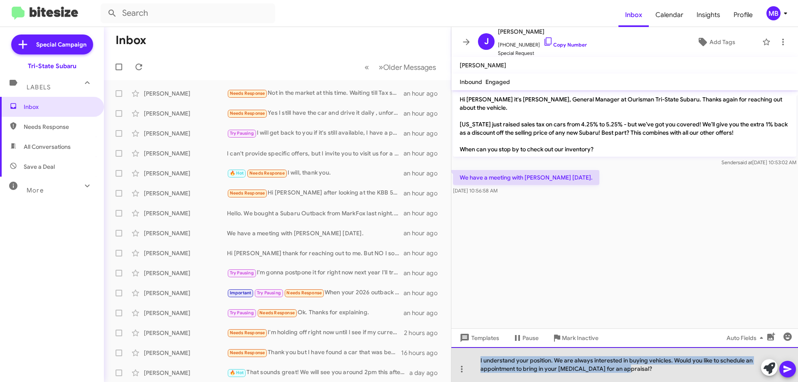
drag, startPoint x: 636, startPoint y: 368, endPoint x: 465, endPoint y: 355, distance: 171.3
click at [465, 355] on div "I understand your position. We are always interested in buying vehicles. Would …" at bounding box center [624, 364] width 347 height 35
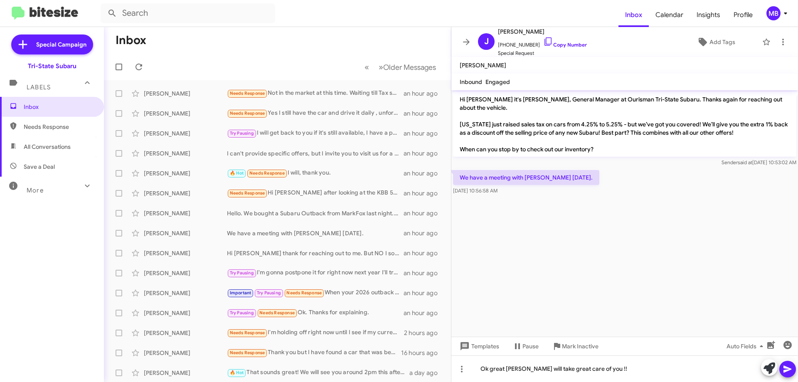
click at [783, 369] on icon at bounding box center [788, 369] width 10 height 10
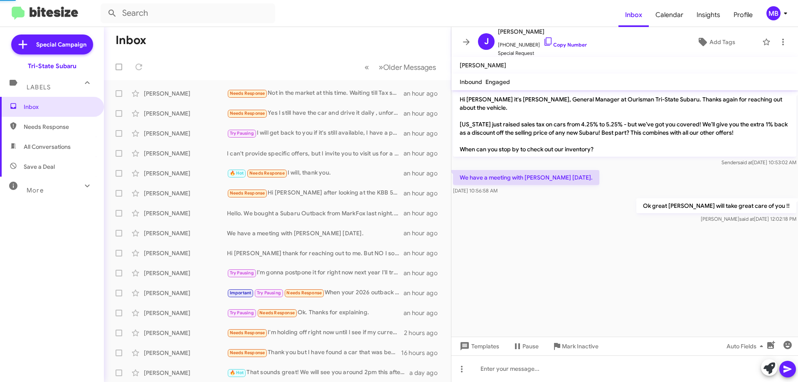
click at [71, 126] on span "Needs Response" at bounding box center [59, 127] width 71 height 8
type input "in:needs-response"
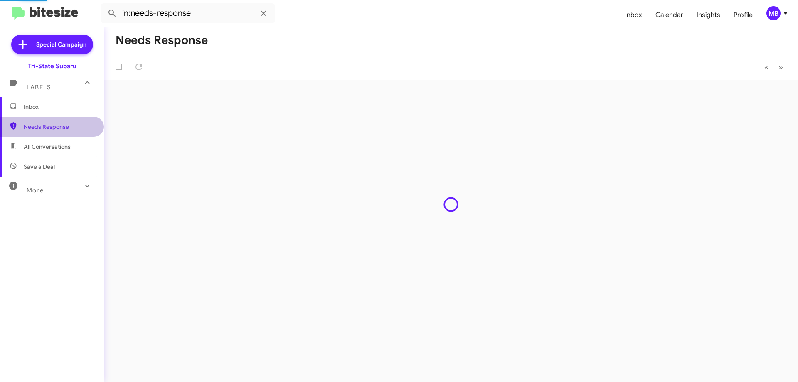
click at [71, 126] on span "Needs Response" at bounding box center [59, 127] width 71 height 8
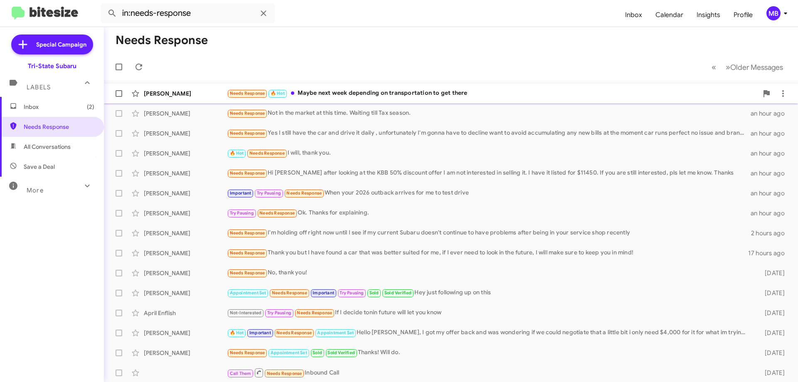
click at [429, 94] on div "Needs Response 🔥 Hot Maybe next week depending on transportation to get there" at bounding box center [492, 94] width 531 height 10
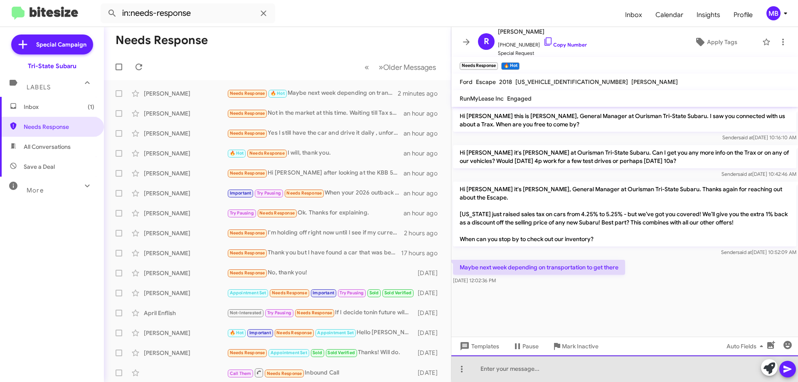
click at [628, 368] on div at bounding box center [624, 368] width 347 height 27
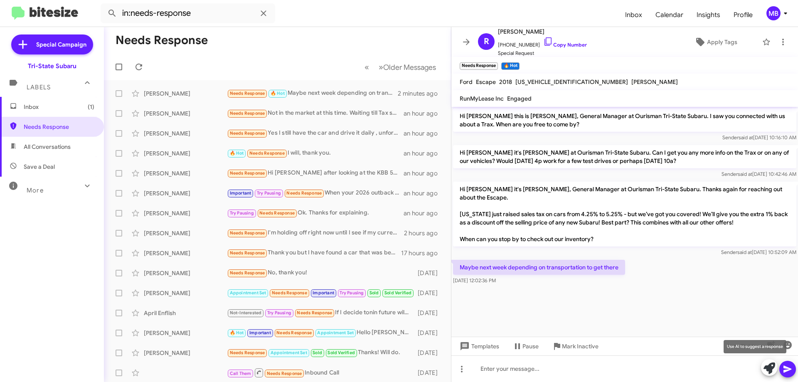
click at [765, 365] on icon at bounding box center [769, 368] width 12 height 12
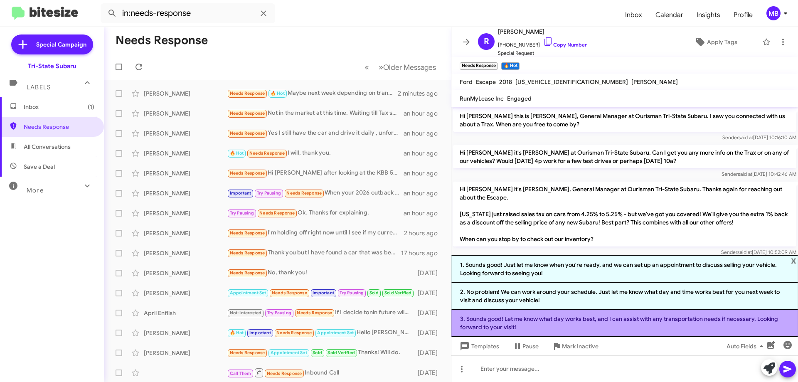
click at [631, 325] on li "3. Sounds good! Let me know what day works best, and I can assist with any tran…" at bounding box center [624, 323] width 347 height 27
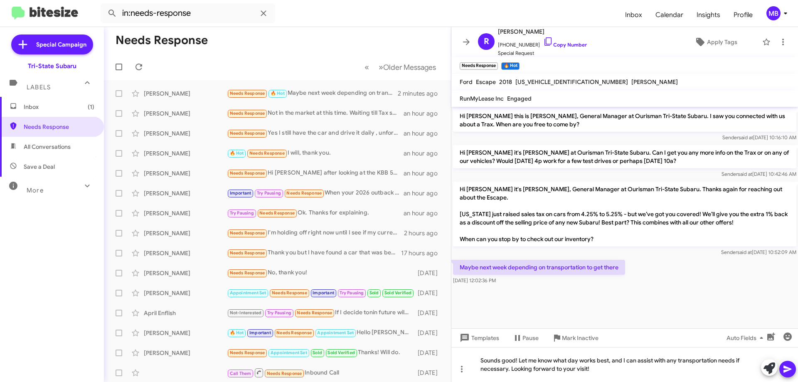
click at [787, 371] on icon at bounding box center [787, 369] width 8 height 7
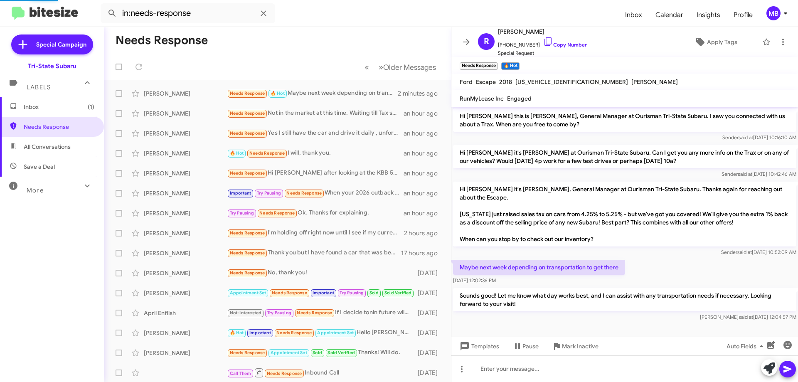
click at [51, 109] on span "Inbox (1)" at bounding box center [59, 107] width 71 height 8
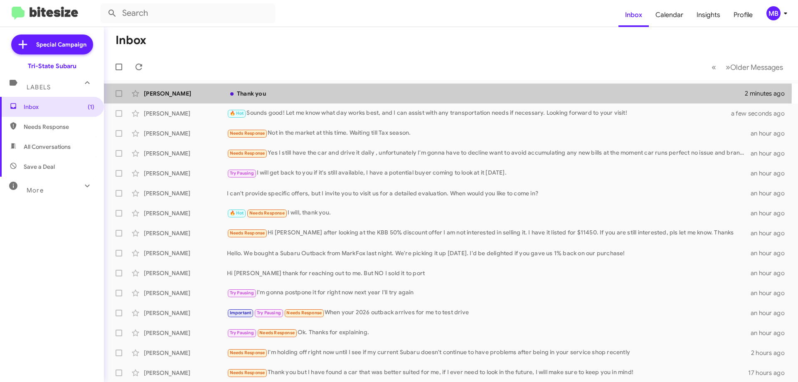
click at [209, 90] on div "[PERSON_NAME]" at bounding box center [185, 93] width 83 height 8
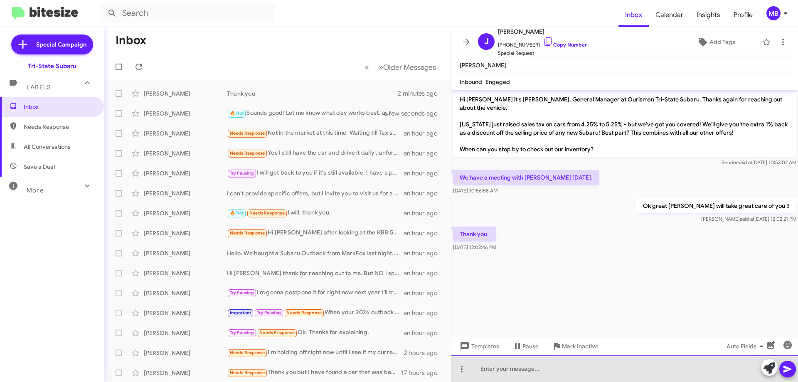
click at [670, 369] on div at bounding box center [624, 368] width 347 height 27
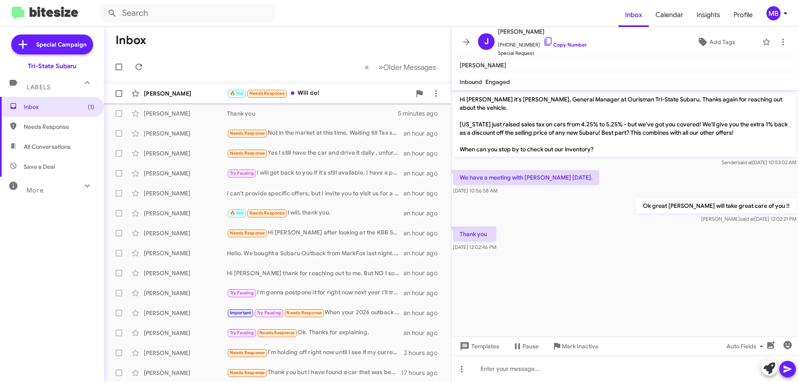
click at [298, 98] on div "[PERSON_NAME] 🔥 Hot Needs Response Will do! 2 minutes ago" at bounding box center [278, 93] width 334 height 17
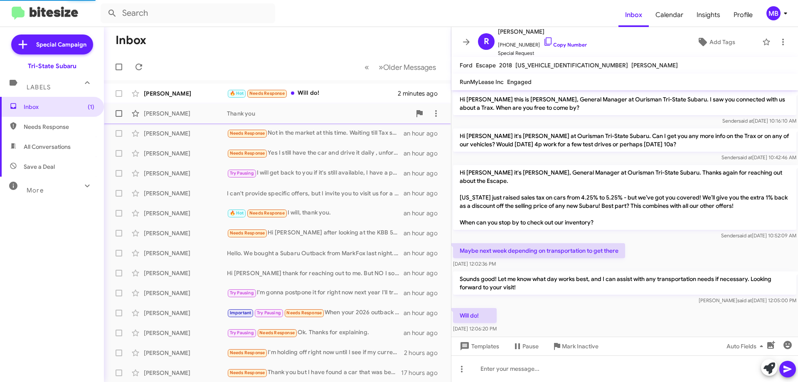
scroll to position [2, 0]
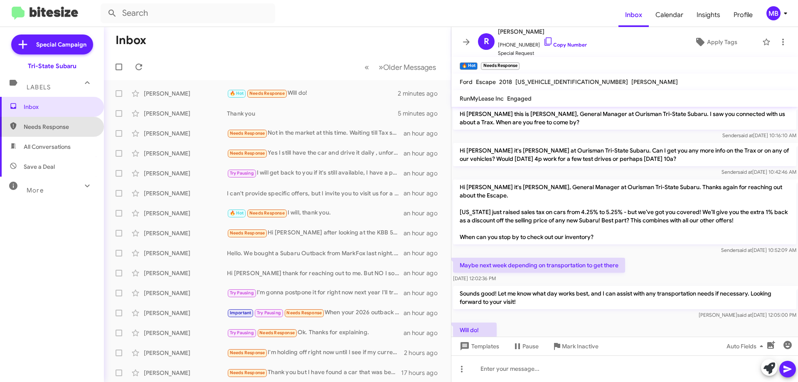
click at [66, 128] on span "Needs Response" at bounding box center [59, 127] width 71 height 8
type input "in:needs-response"
